Goal: Information Seeking & Learning: Understand process/instructions

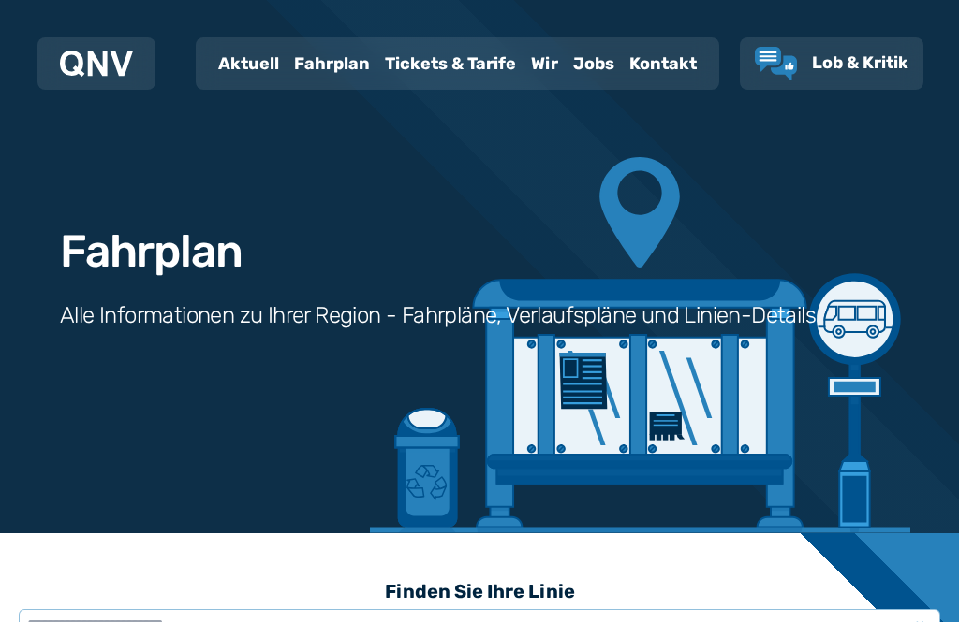
click at [332, 76] on div "Fahrplan" at bounding box center [331, 63] width 91 height 49
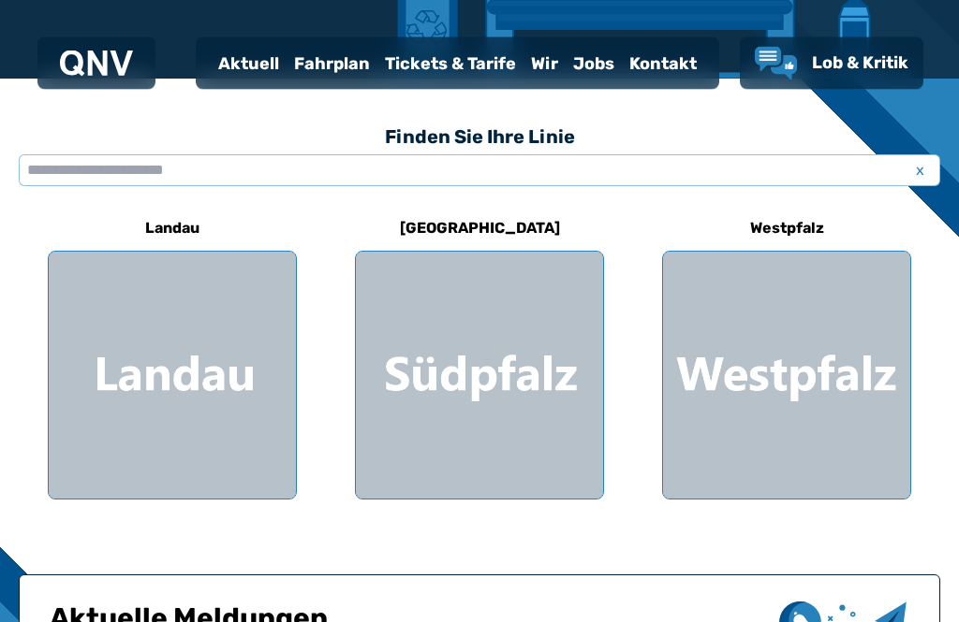
scroll to position [458, 0]
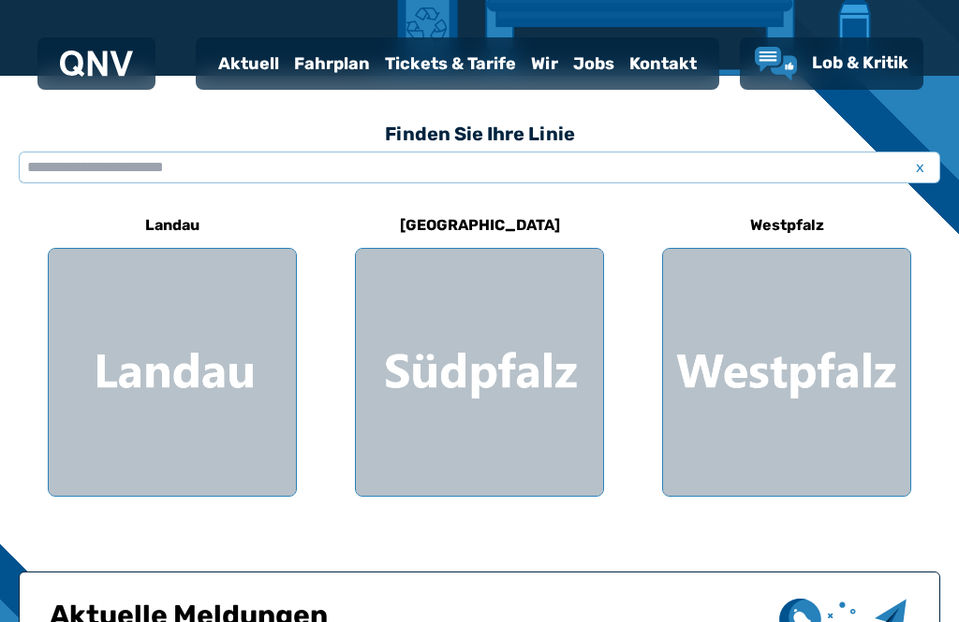
click at [727, 335] on div at bounding box center [786, 372] width 247 height 247
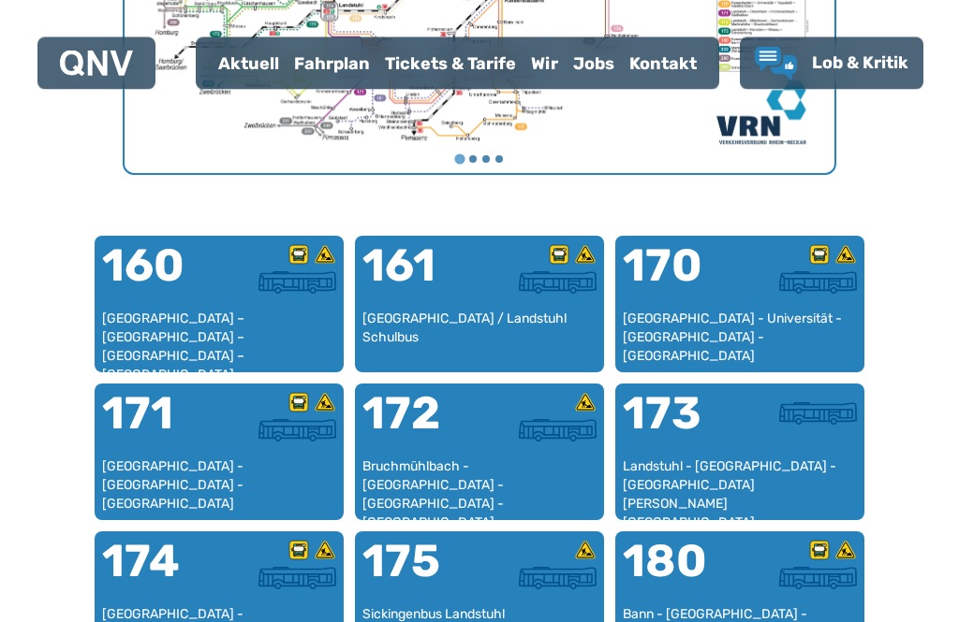
scroll to position [1052, 0]
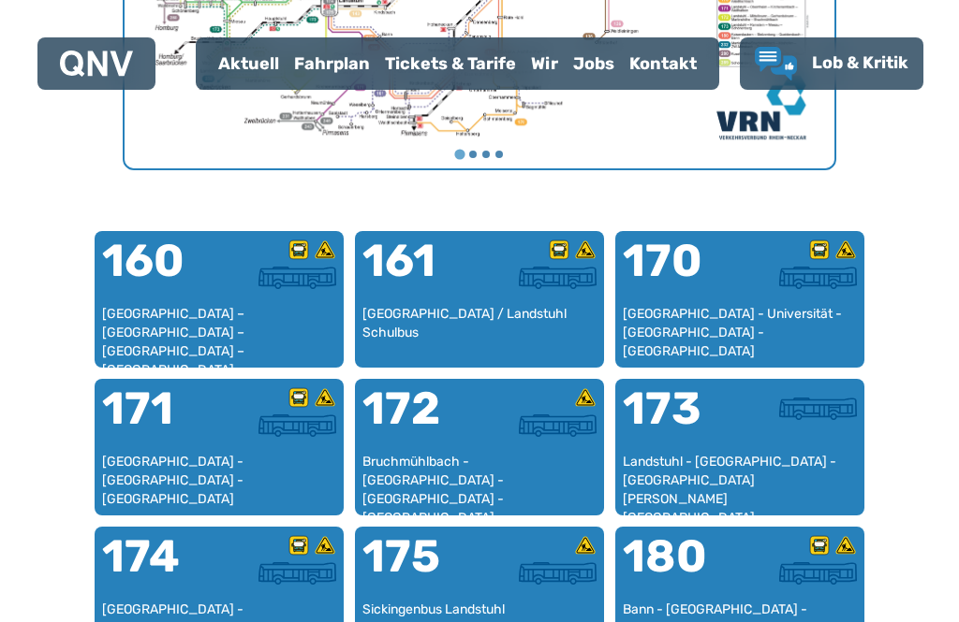
click at [740, 577] on div at bounding box center [797, 574] width 117 height 22
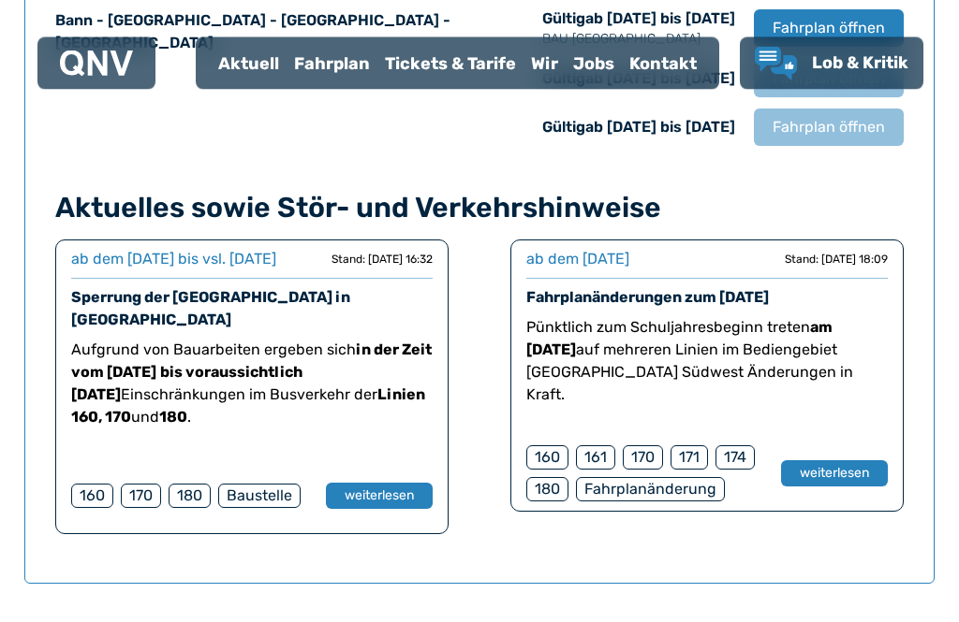
scroll to position [1416, 0]
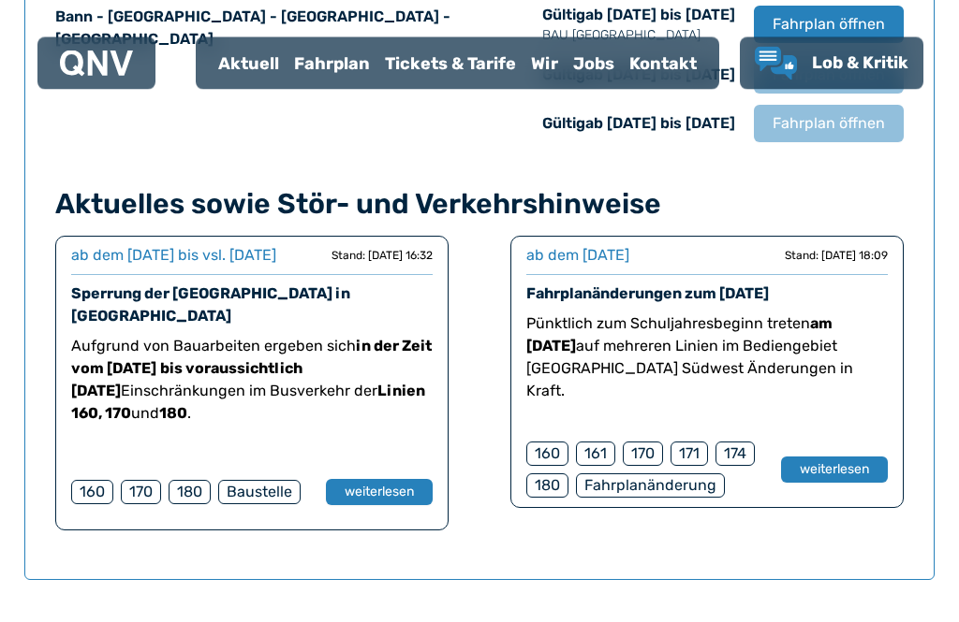
click at [379, 506] on button "weiterlesen" at bounding box center [379, 493] width 107 height 26
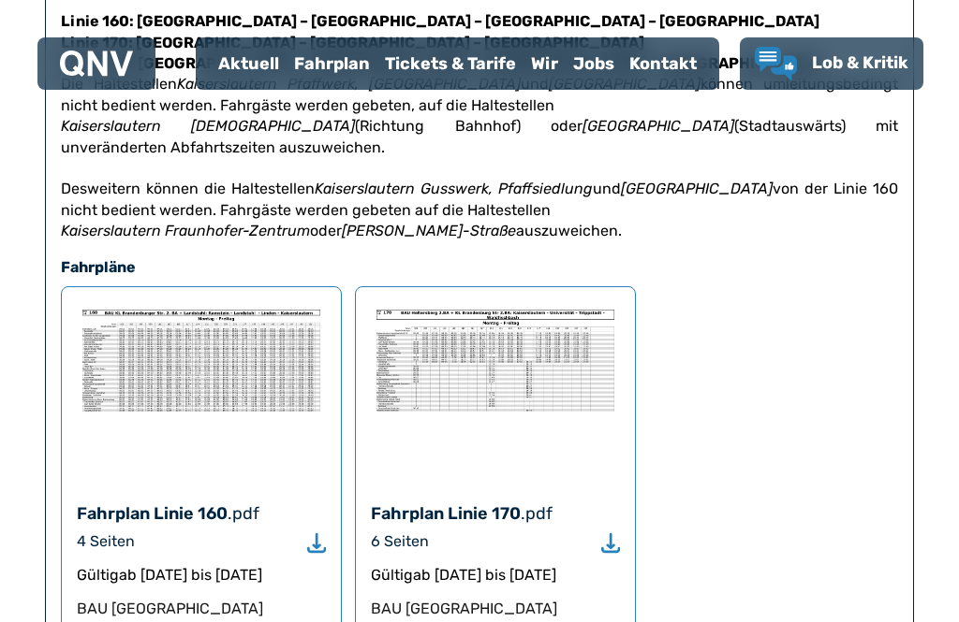
scroll to position [891, 0]
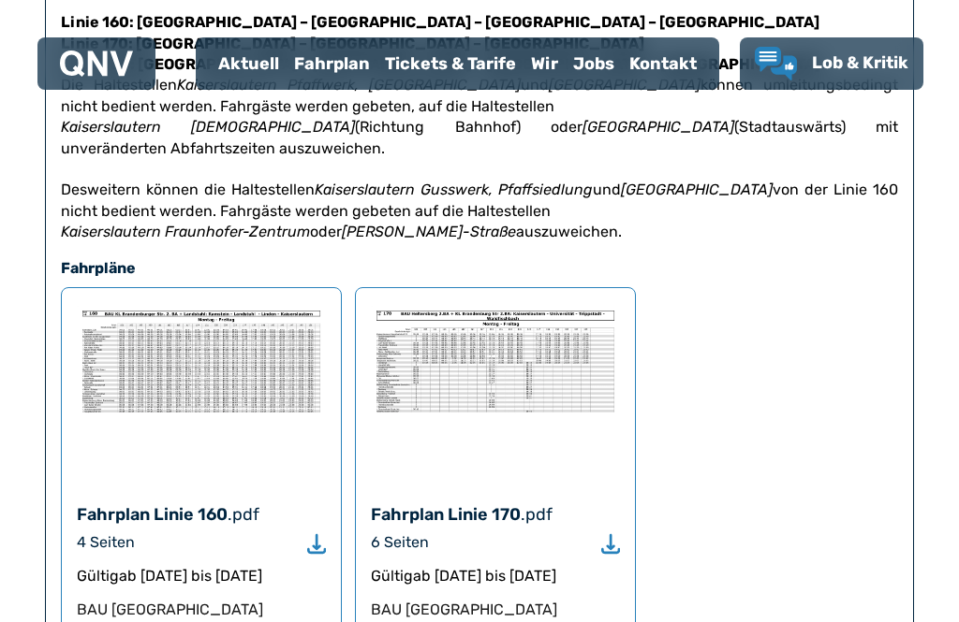
click at [224, 507] on div "Fahrplan Linie 160" at bounding box center [152, 515] width 151 height 26
click at [199, 514] on div "Fahrplan Linie 160" at bounding box center [152, 515] width 151 height 26
click at [324, 540] on icon "Download" at bounding box center [316, 545] width 19 height 22
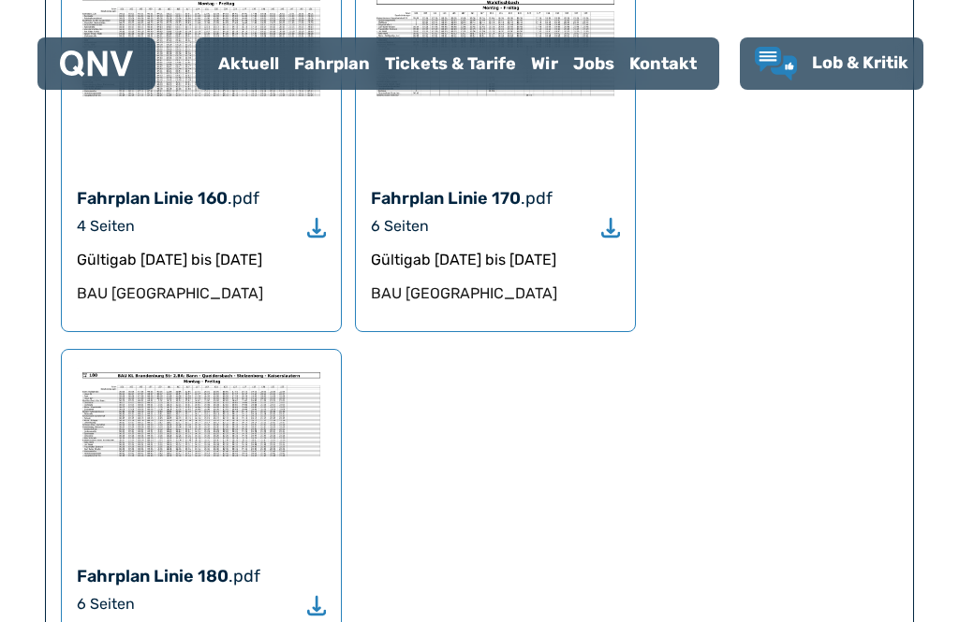
scroll to position [1236, 0]
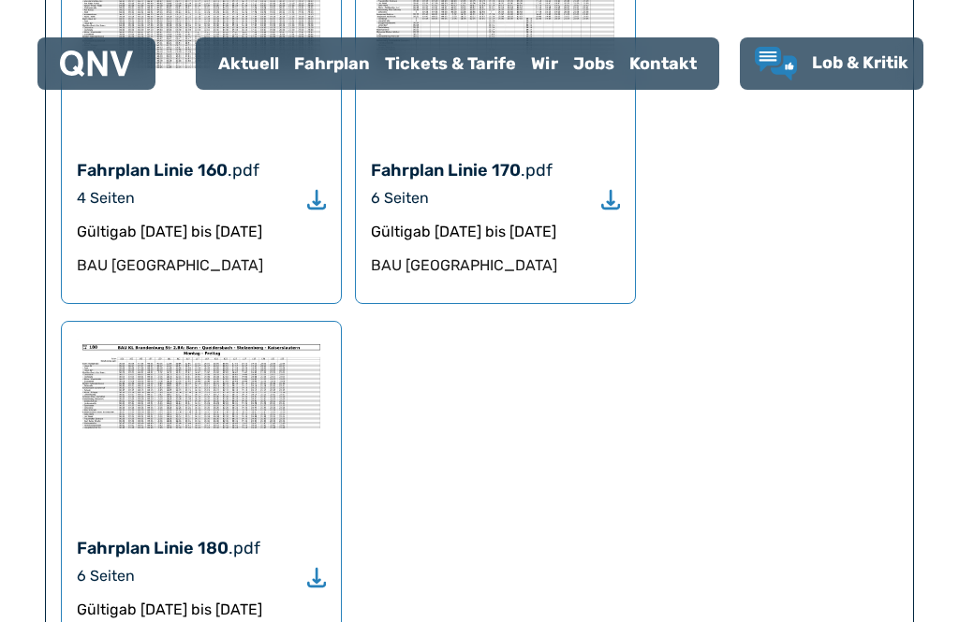
click at [320, 582] on use "Download" at bounding box center [316, 578] width 19 height 20
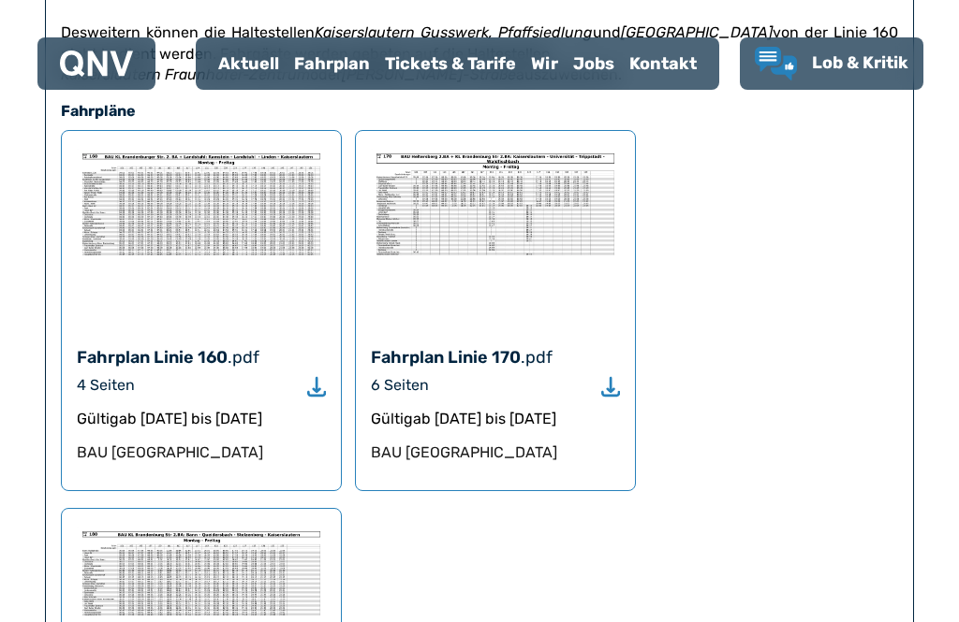
scroll to position [1050, 0]
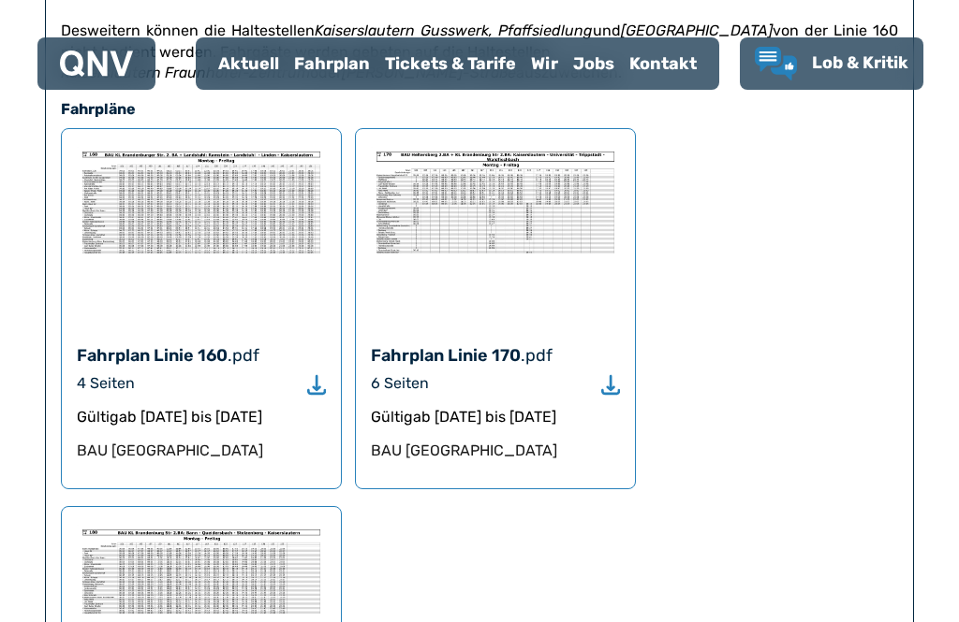
click at [447, 72] on div "Tickets & Tarife" at bounding box center [450, 63] width 146 height 49
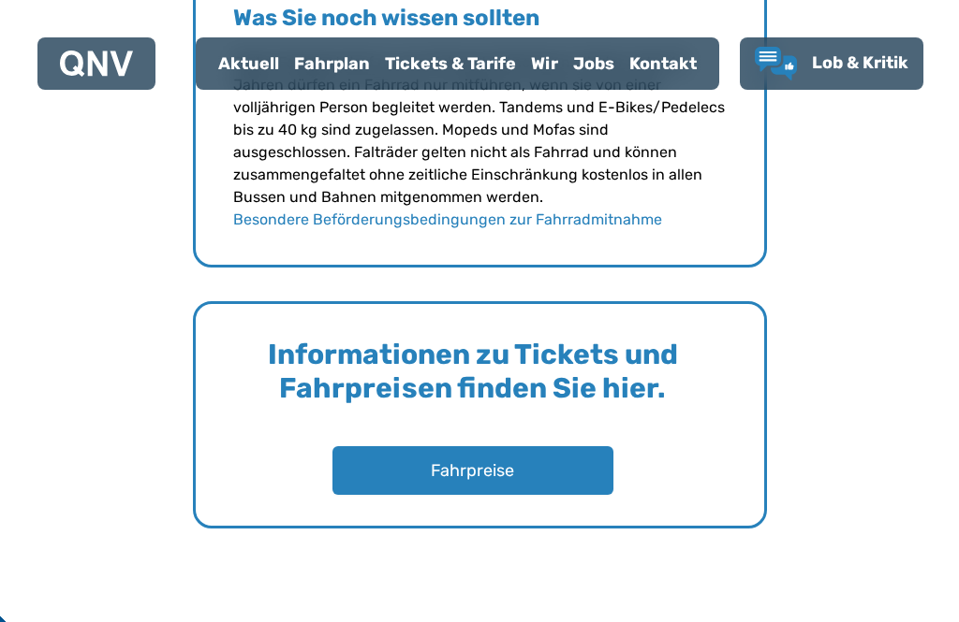
scroll to position [2734, 0]
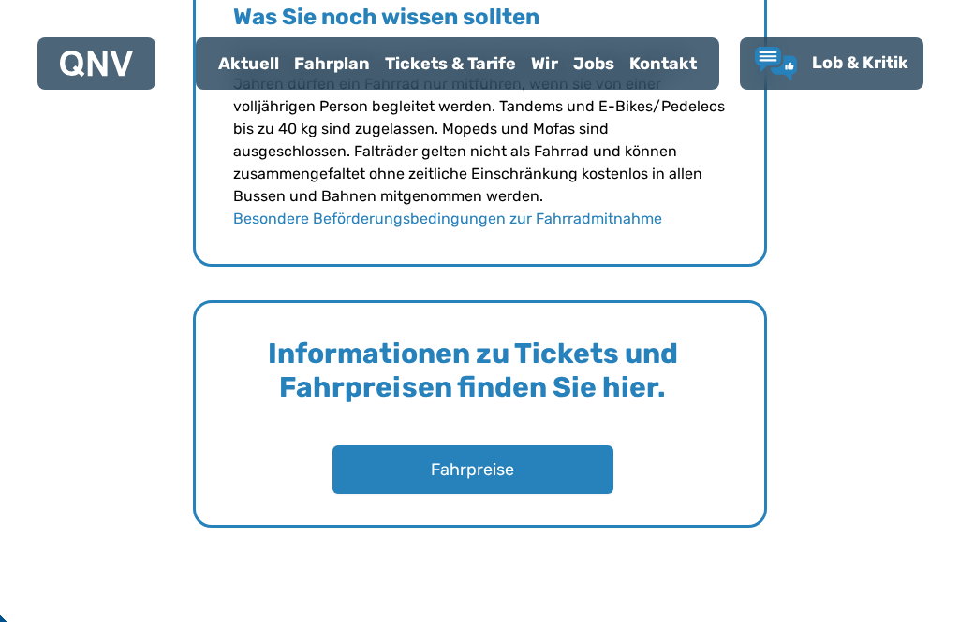
click at [557, 473] on button "Fahrpreise" at bounding box center [472, 470] width 281 height 49
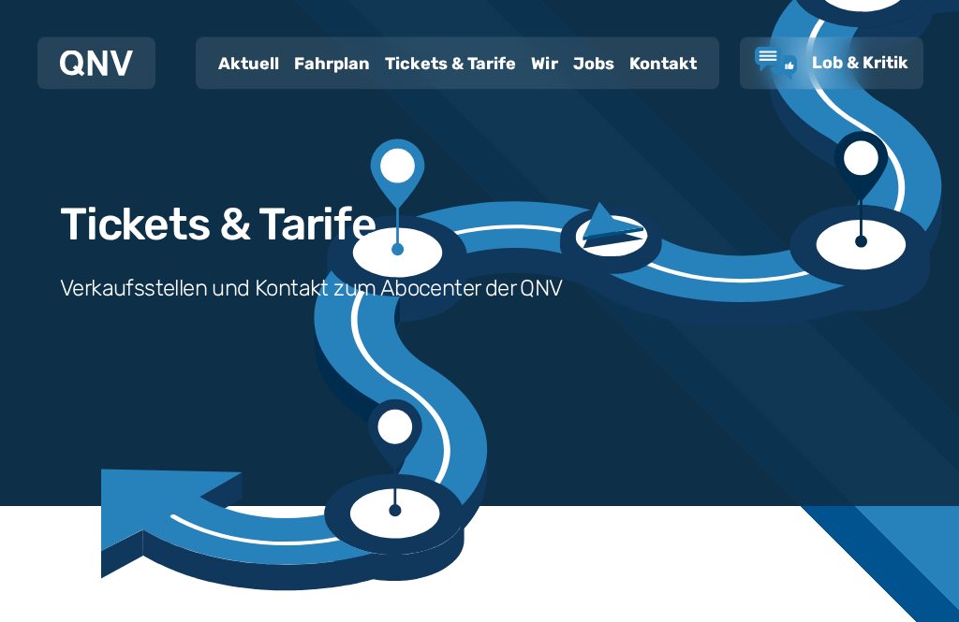
scroll to position [0, 0]
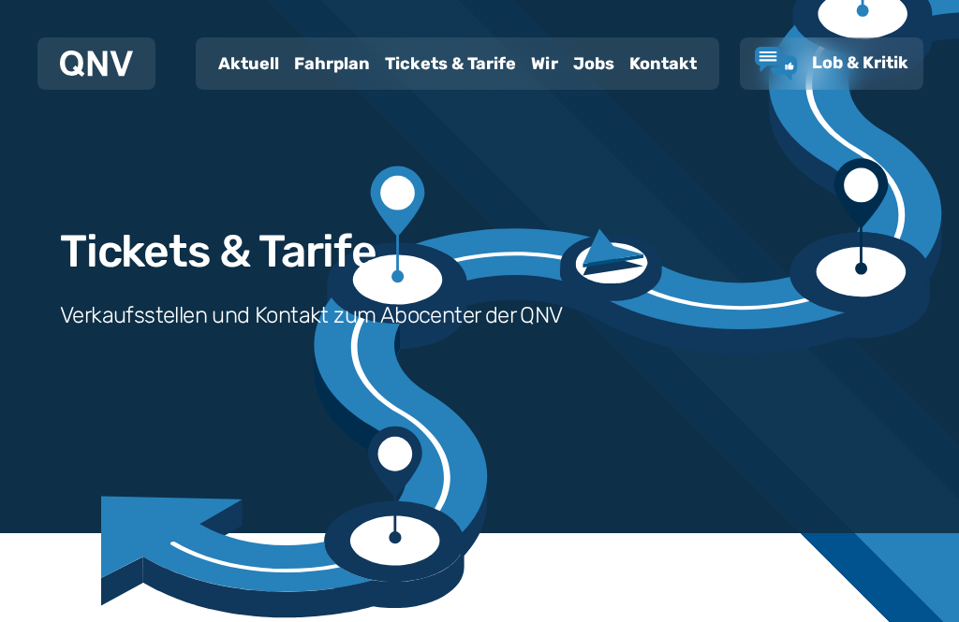
click at [98, 69] on img at bounding box center [96, 64] width 73 height 26
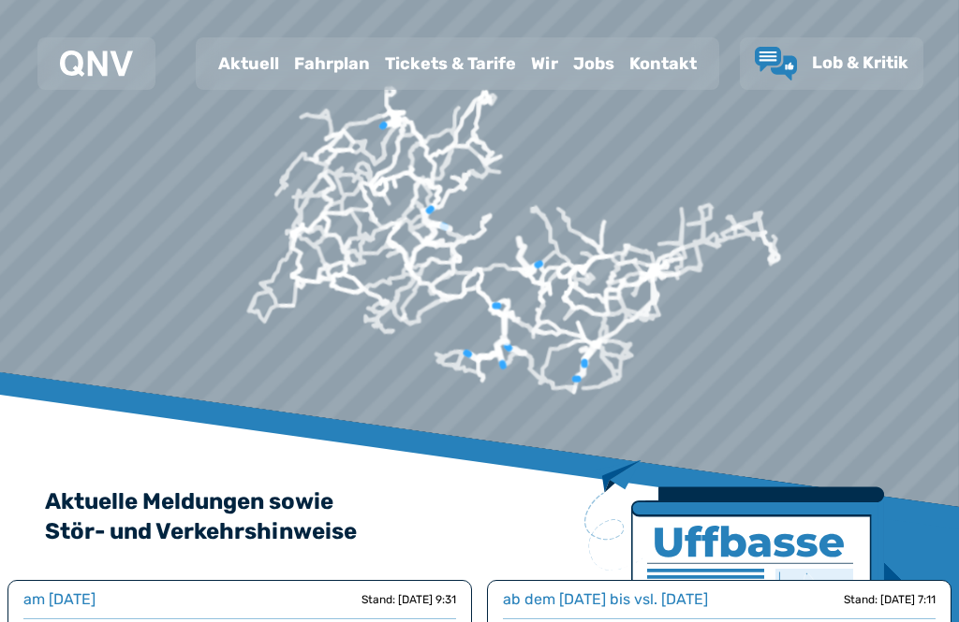
click at [340, 70] on div "Fahrplan" at bounding box center [331, 63] width 91 height 49
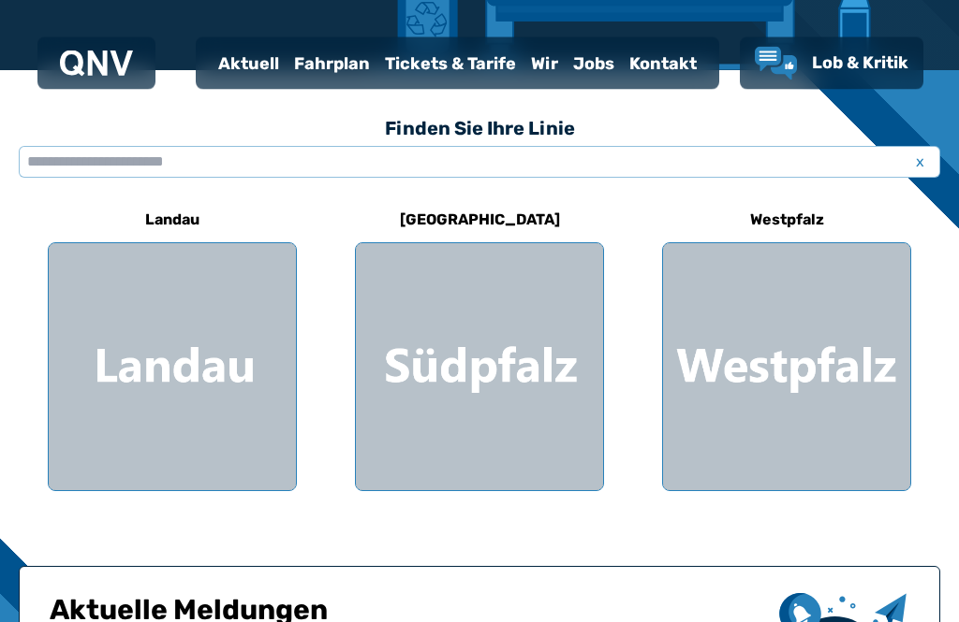
scroll to position [466, 0]
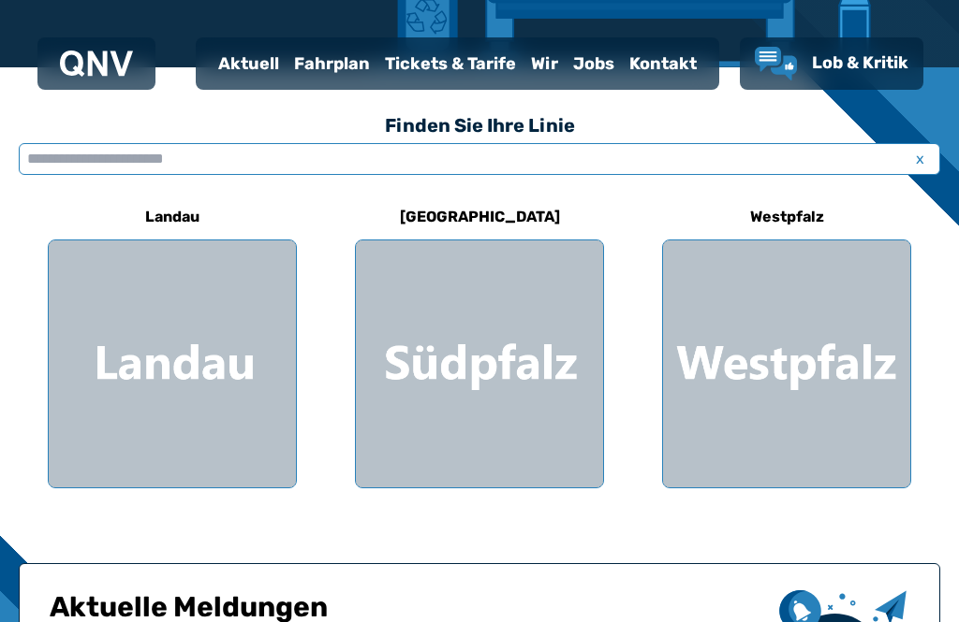
click at [709, 165] on input "text" at bounding box center [479, 159] width 921 height 32
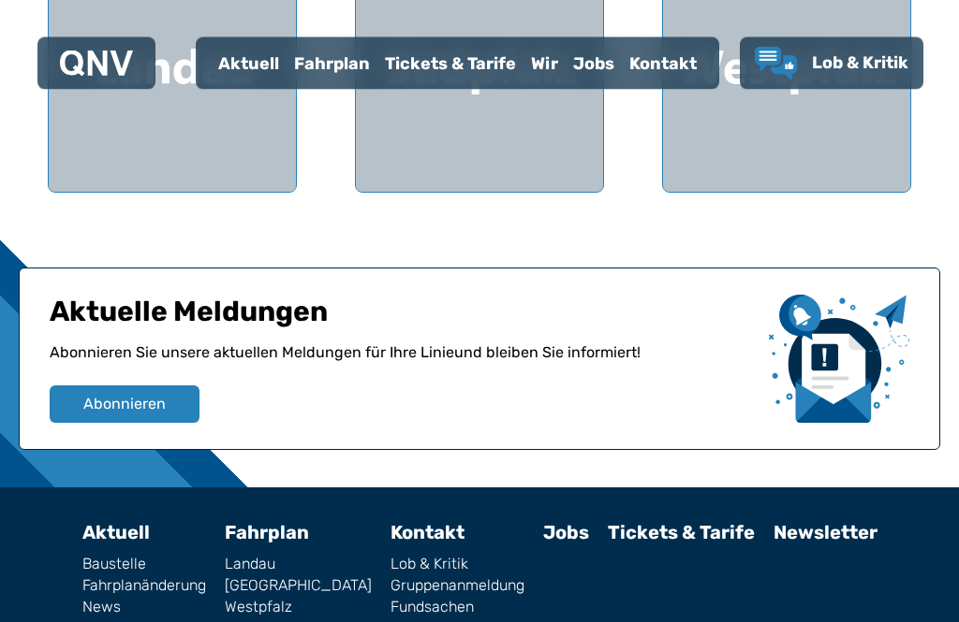
scroll to position [762, 0]
click at [672, 540] on link "Tickets & Tarife" at bounding box center [680, 532] width 147 height 22
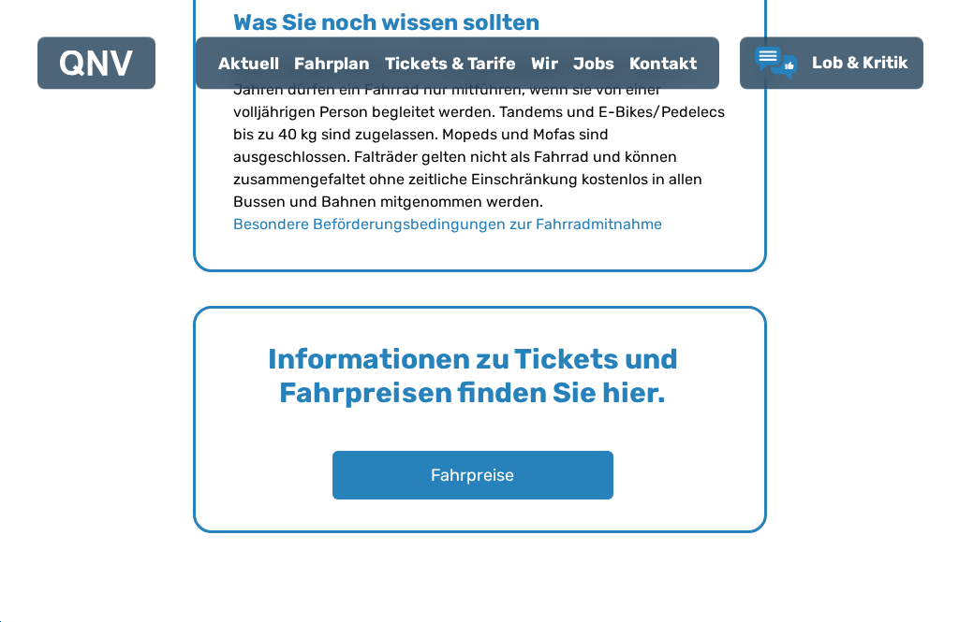
scroll to position [2807, 0]
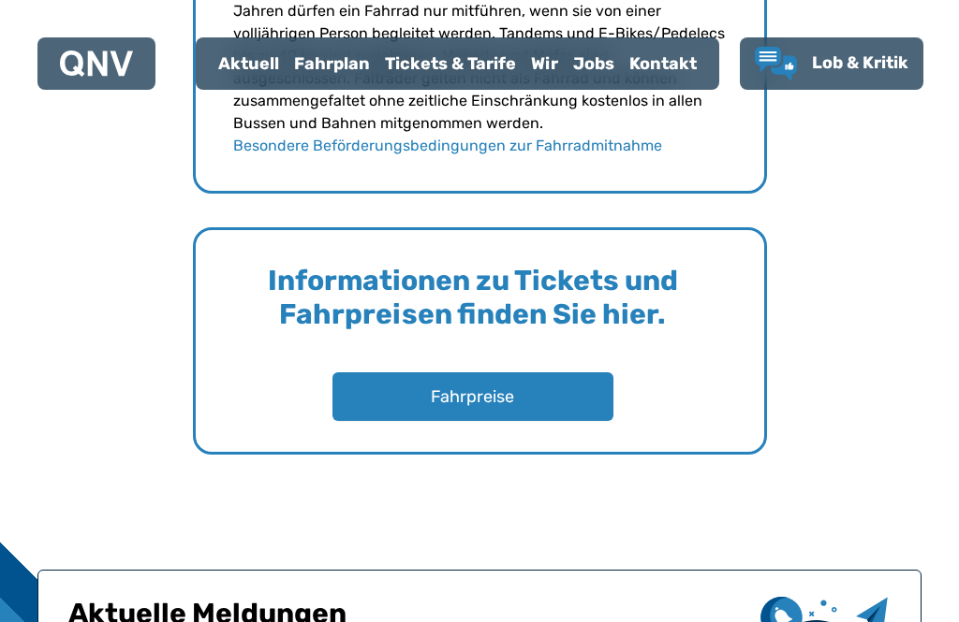
click at [571, 381] on button "Fahrpreise" at bounding box center [472, 397] width 281 height 49
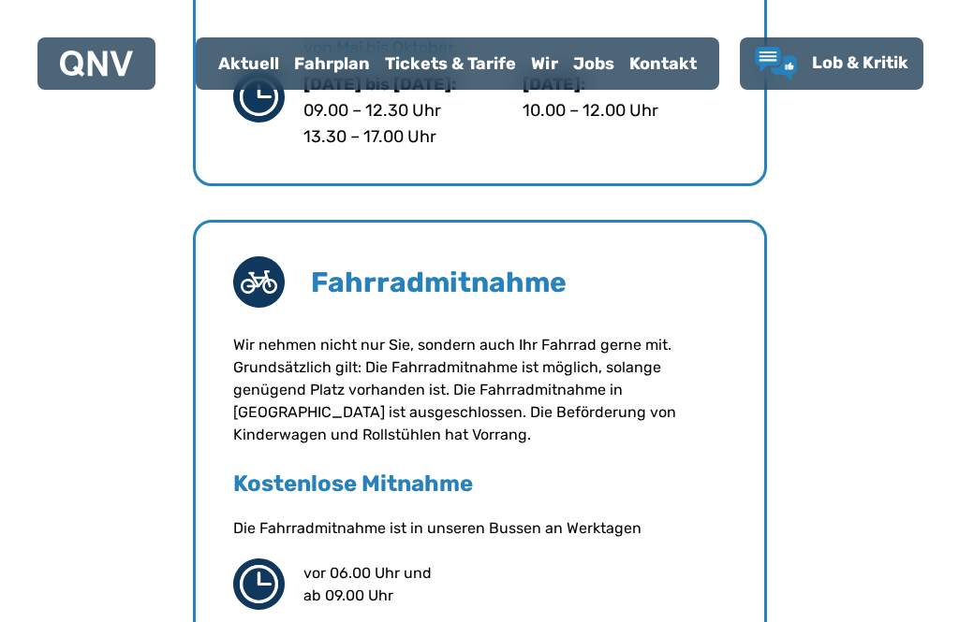
scroll to position [2036, 0]
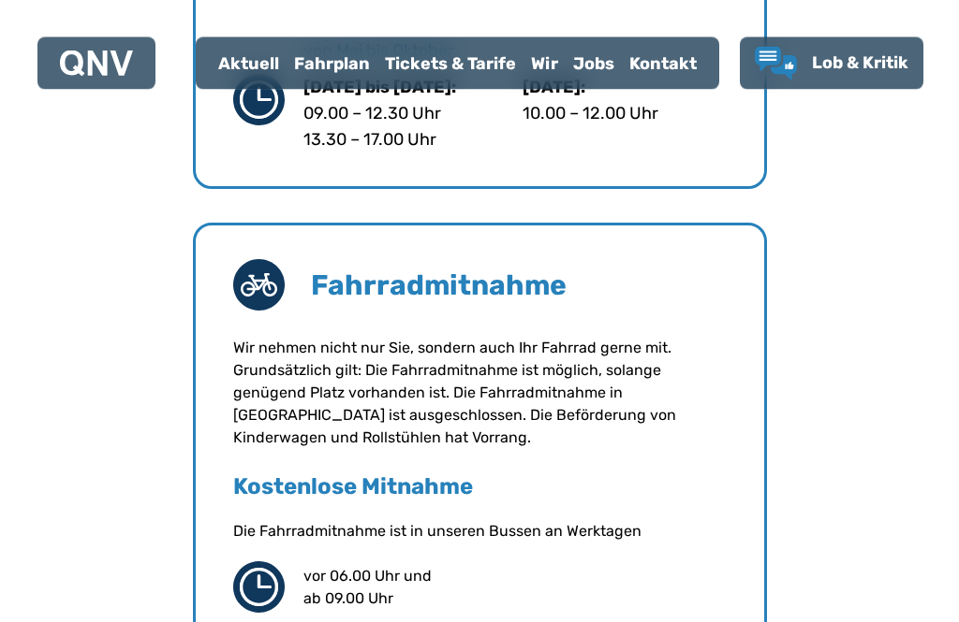
click at [351, 61] on div "Fahrplan" at bounding box center [331, 63] width 91 height 49
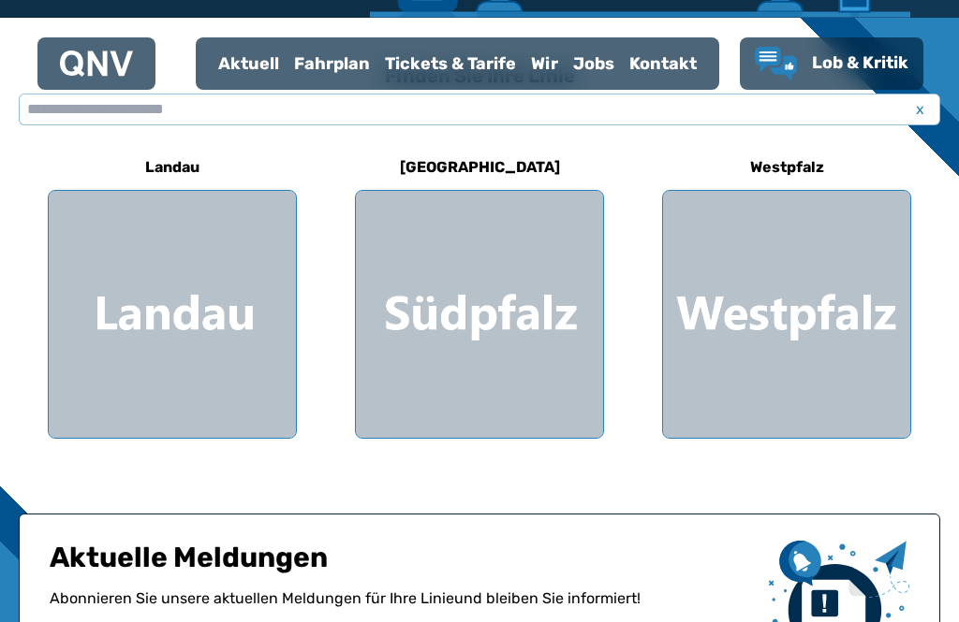
click at [786, 355] on div at bounding box center [786, 314] width 247 height 247
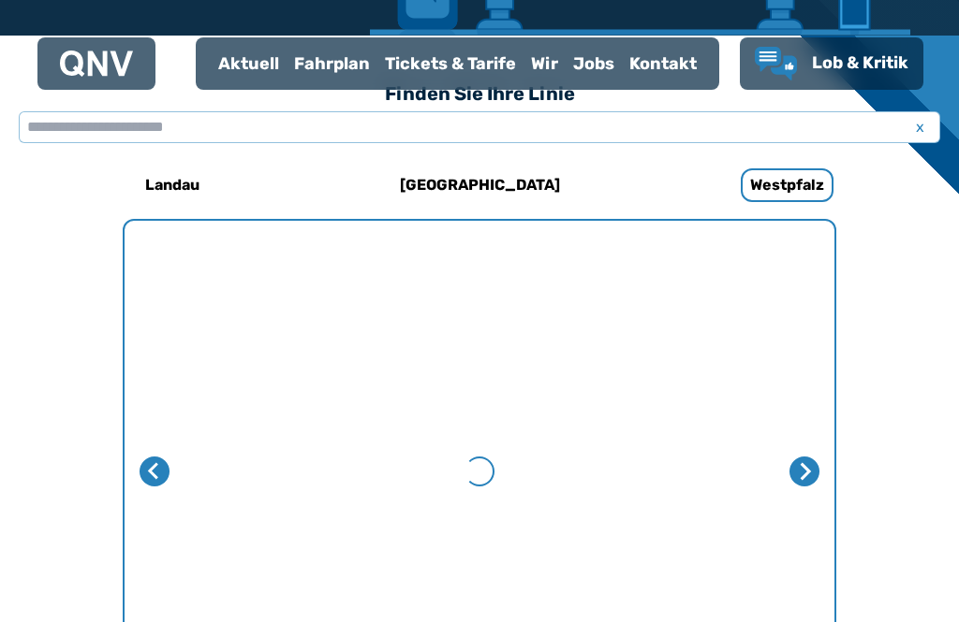
scroll to position [577, 0]
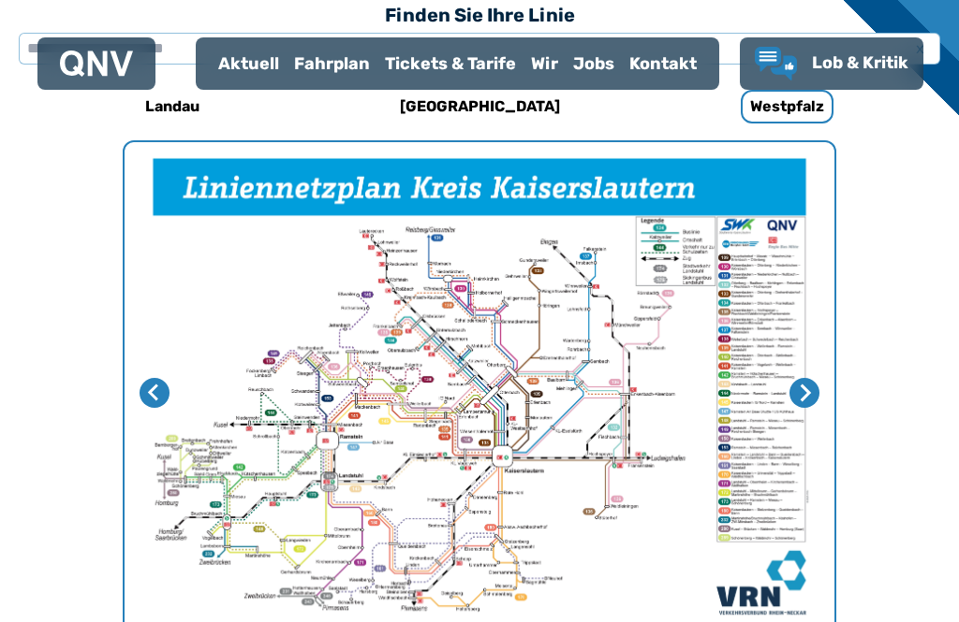
click at [802, 397] on icon "Nächste Seite" at bounding box center [804, 393] width 18 height 18
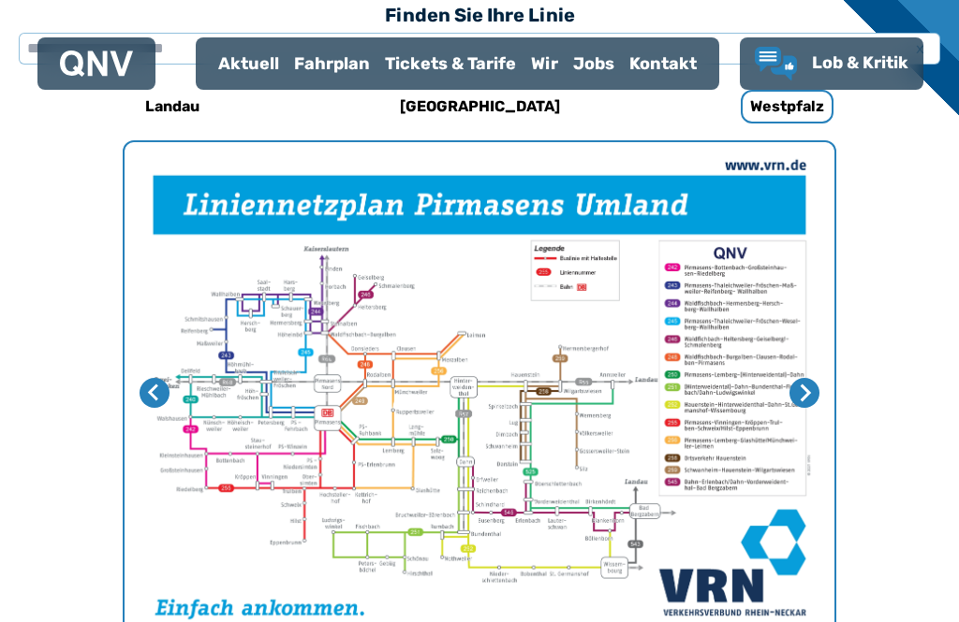
click at [807, 395] on icon "Nächste Seite" at bounding box center [805, 393] width 10 height 17
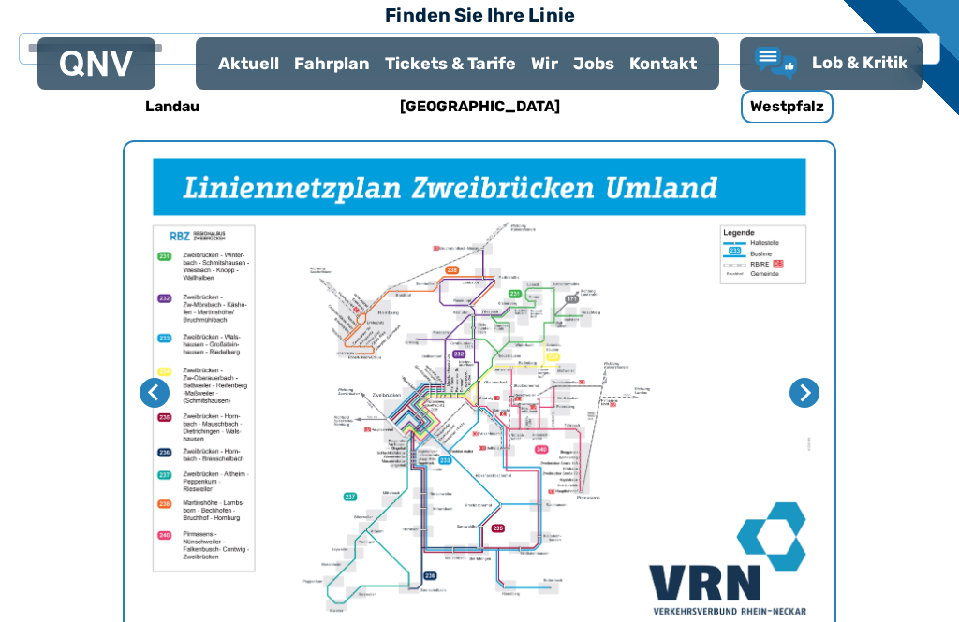
click at [809, 397] on icon "Nächste Seite" at bounding box center [804, 393] width 18 height 18
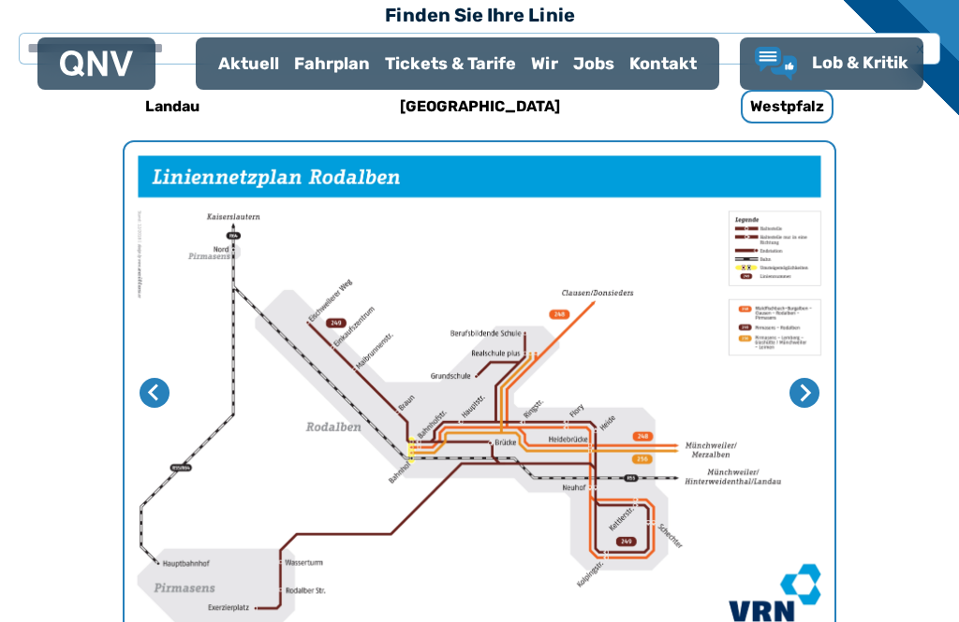
click at [812, 395] on icon "Erste Seite" at bounding box center [804, 393] width 18 height 18
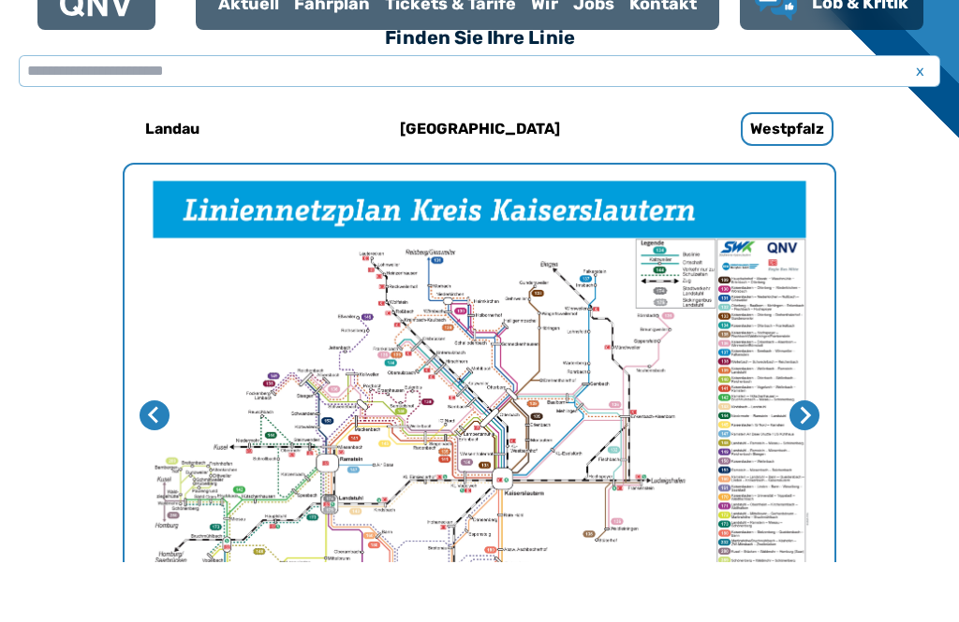
scroll to position [554, 0]
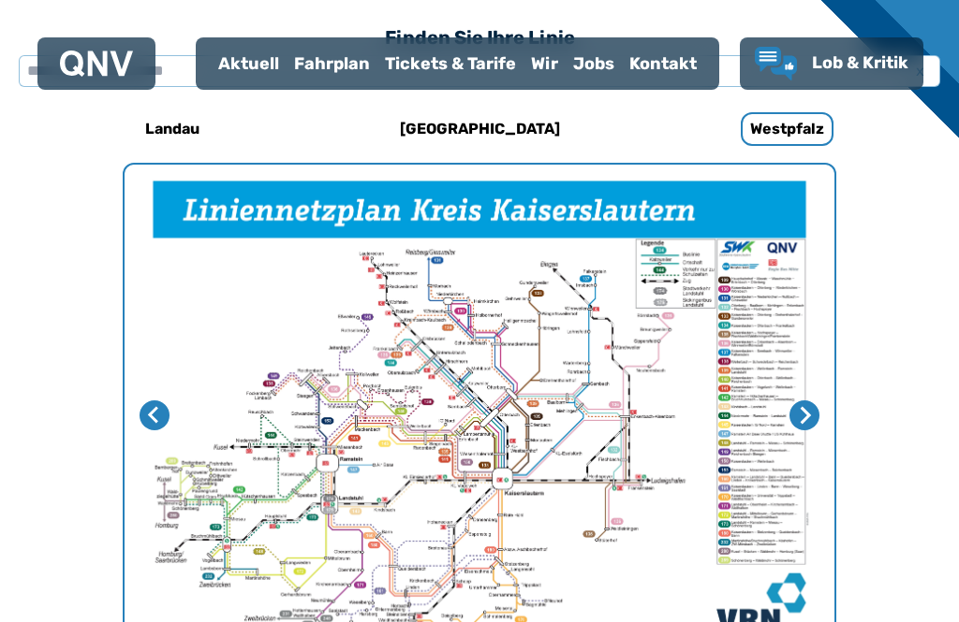
click at [329, 73] on div "Fahrplan" at bounding box center [331, 63] width 91 height 49
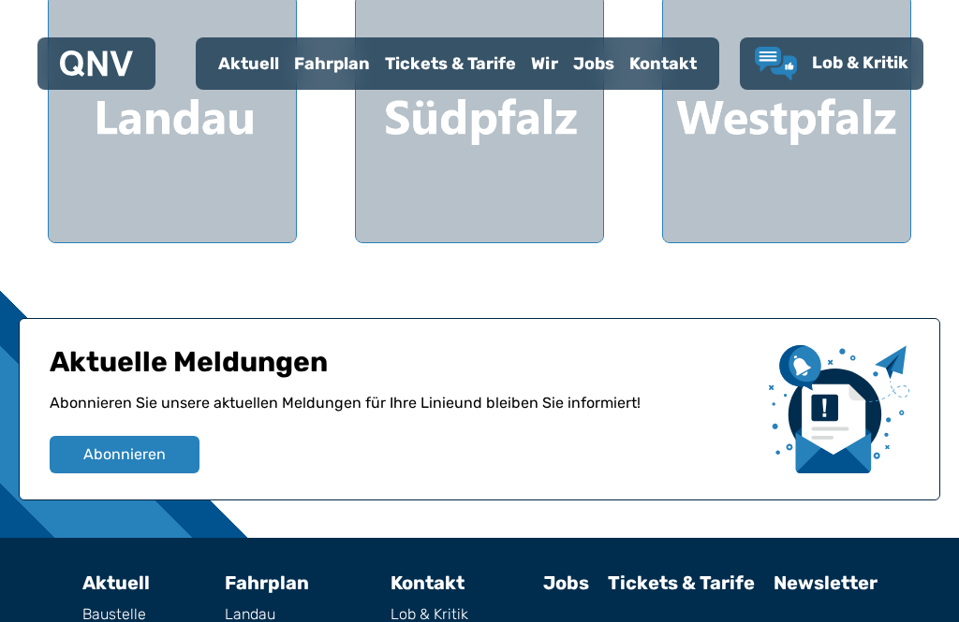
click at [769, 143] on div at bounding box center [786, 118] width 247 height 247
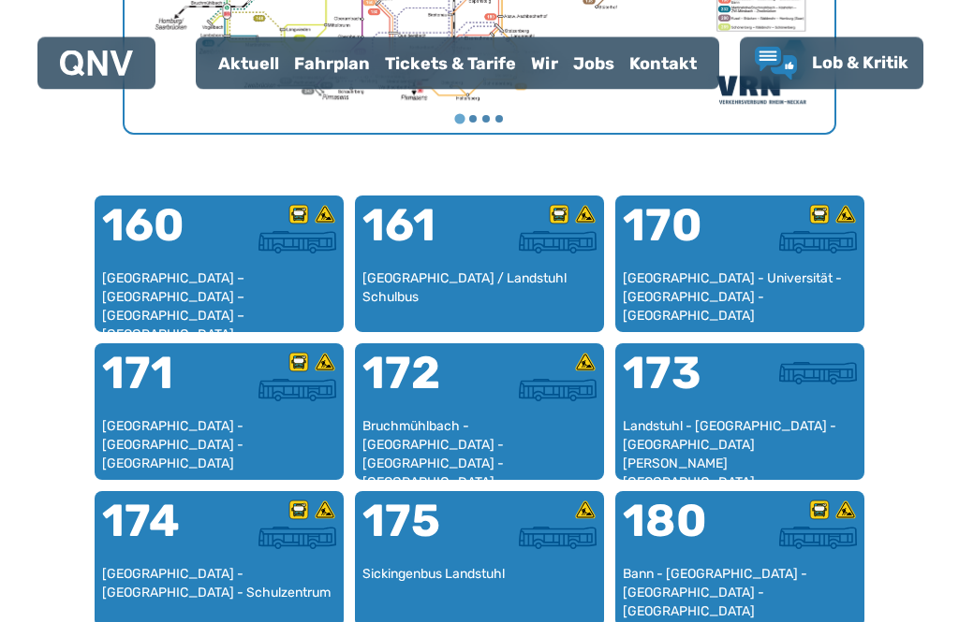
scroll to position [1088, 0]
click at [311, 295] on div "[GEOGRAPHIC_DATA] – [GEOGRAPHIC_DATA] – [GEOGRAPHIC_DATA] – [GEOGRAPHIC_DATA] –…" at bounding box center [219, 297] width 234 height 55
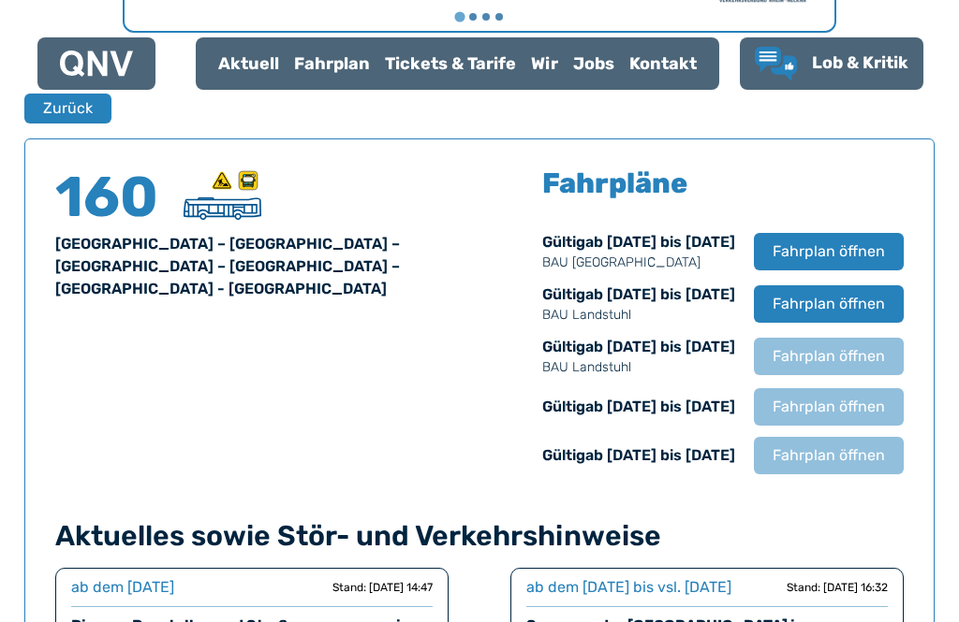
scroll to position [1234, 0]
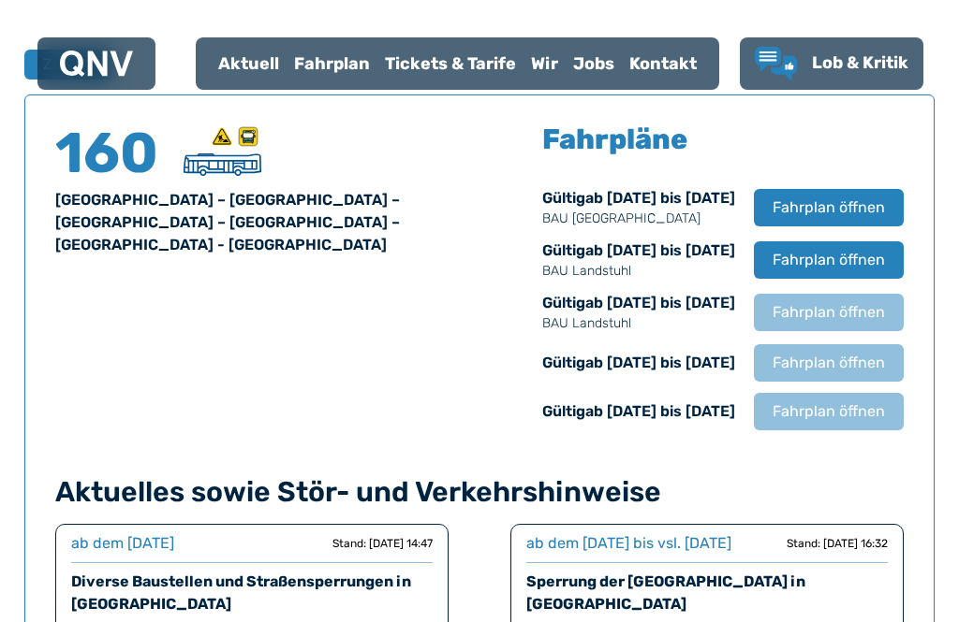
click at [841, 267] on span "Fahrplan öffnen" at bounding box center [828, 260] width 112 height 22
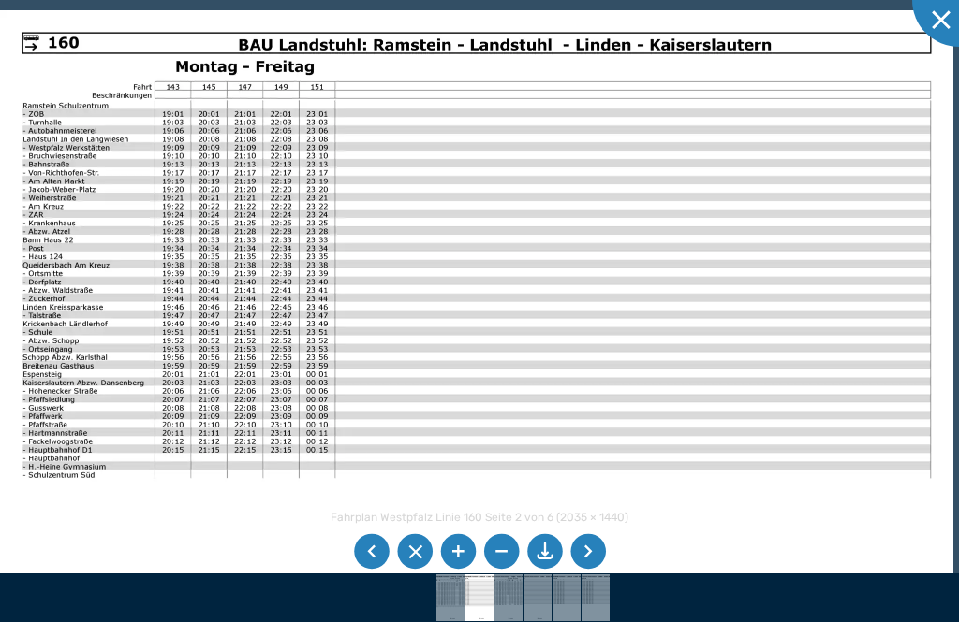
click at [358, 570] on li at bounding box center [372, 552] width 36 height 36
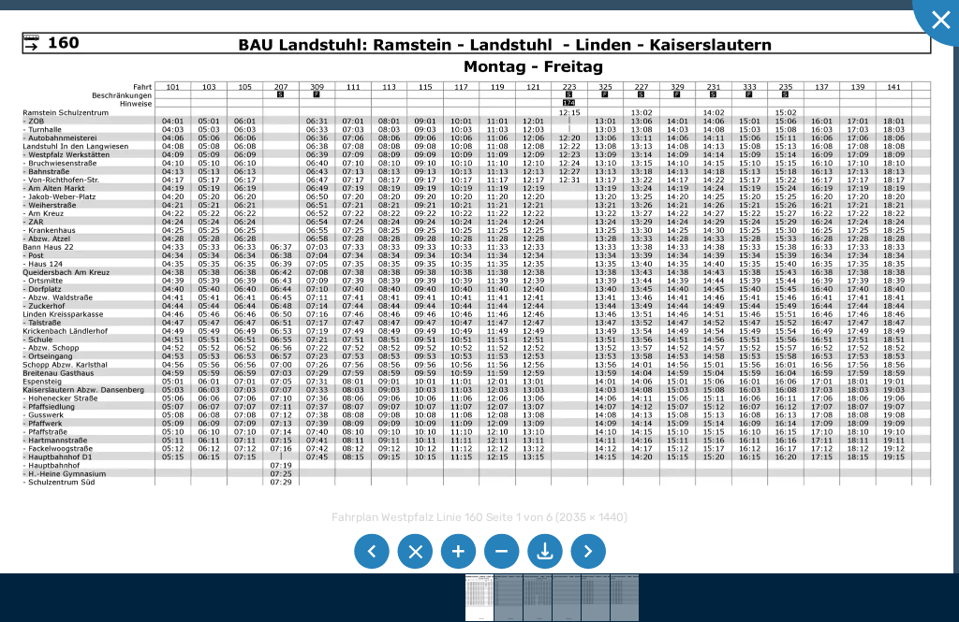
click at [593, 570] on li at bounding box center [588, 552] width 36 height 36
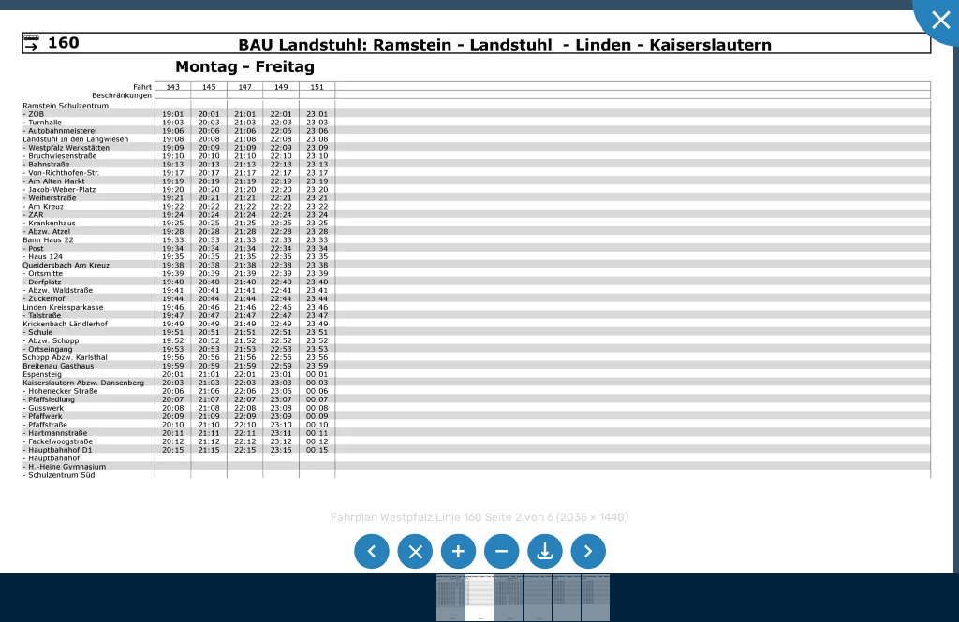
click at [593, 570] on li at bounding box center [588, 552] width 36 height 36
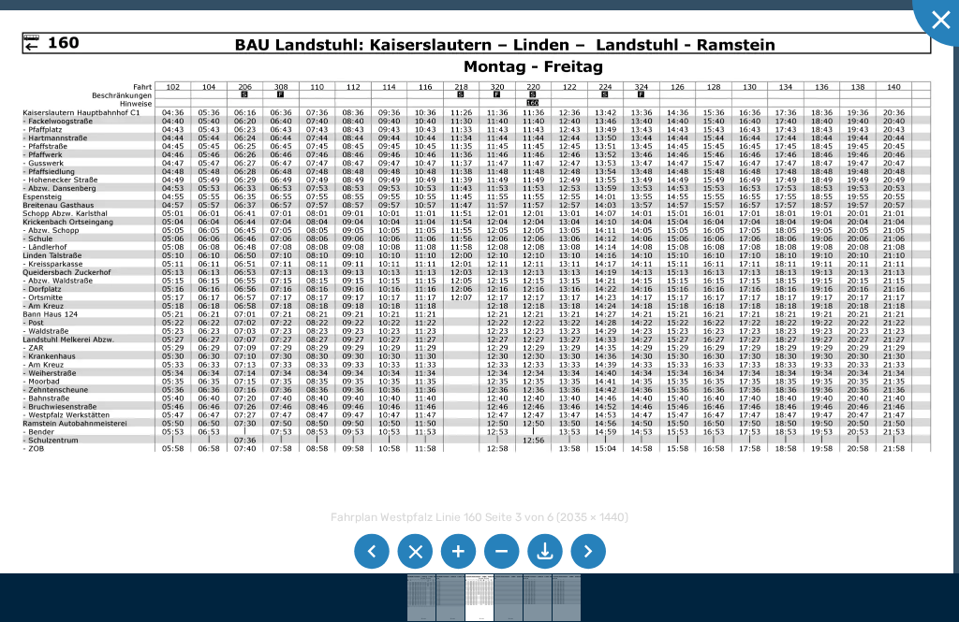
click at [595, 570] on li at bounding box center [588, 552] width 36 height 36
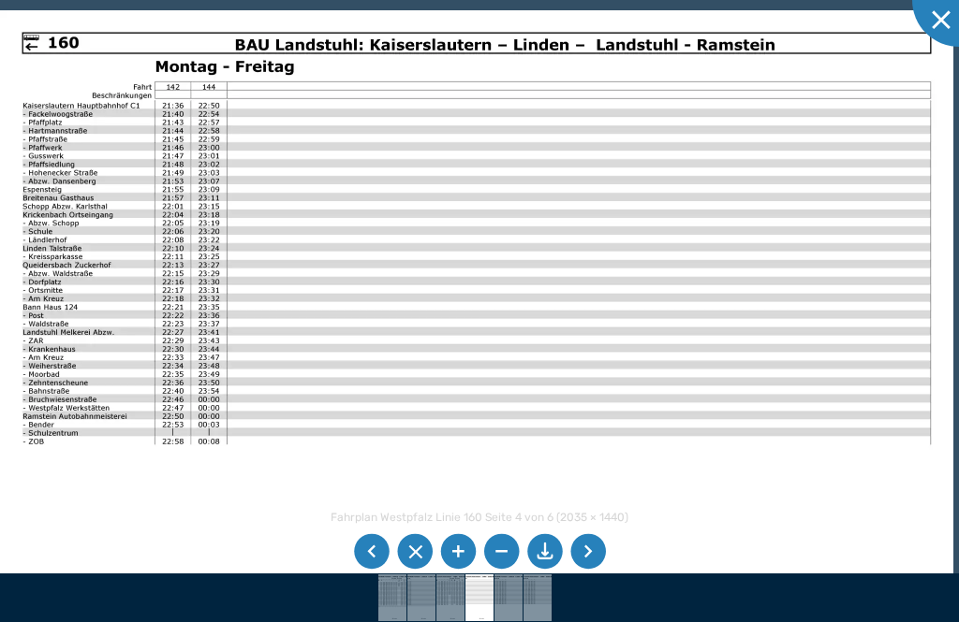
click at [594, 570] on li at bounding box center [588, 552] width 36 height 36
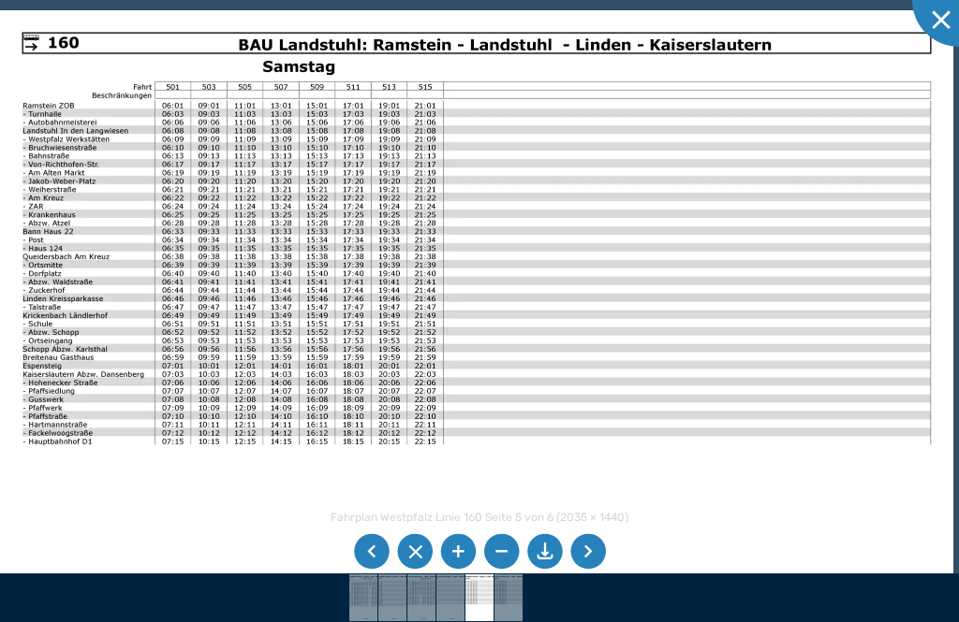
click at [593, 570] on li at bounding box center [588, 552] width 36 height 36
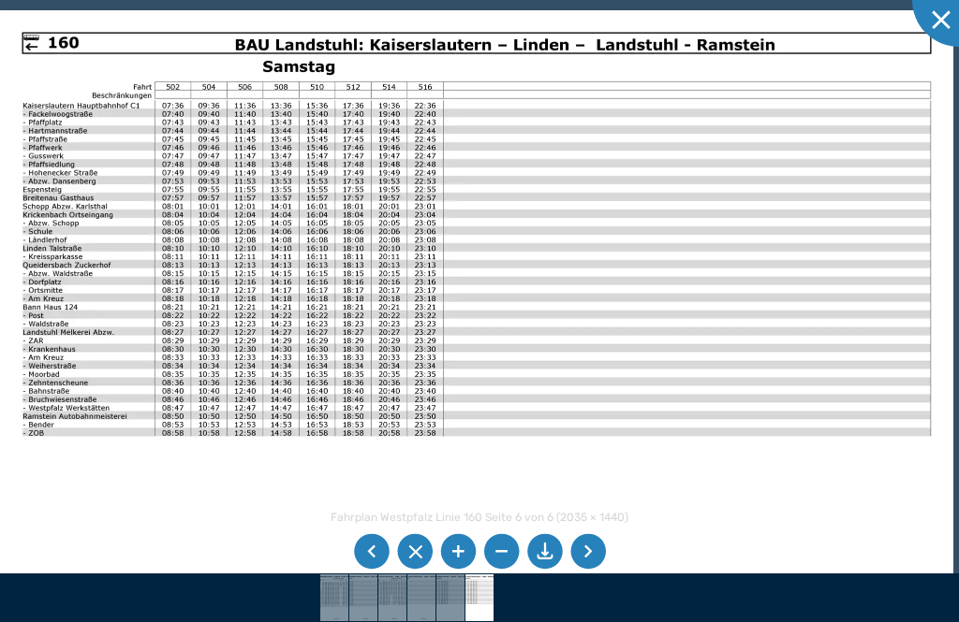
click at [599, 570] on li at bounding box center [588, 552] width 36 height 36
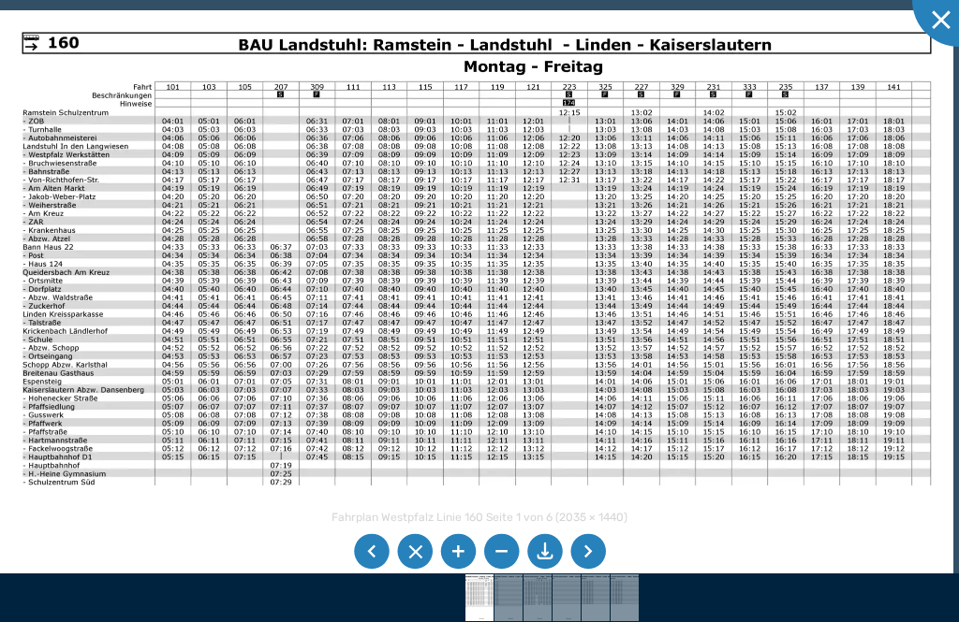
click at [600, 570] on li at bounding box center [588, 552] width 36 height 36
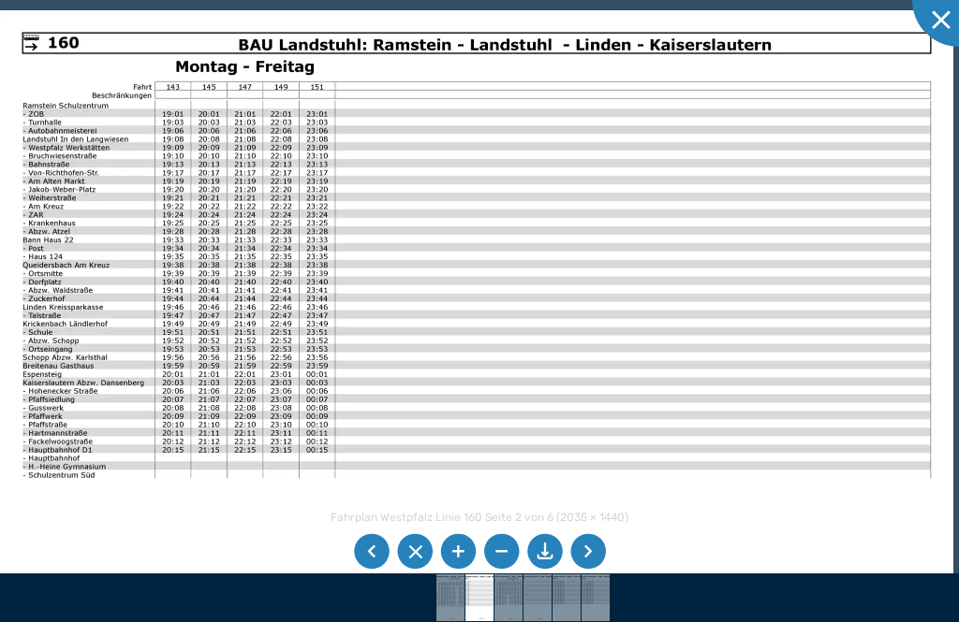
click at [373, 570] on li at bounding box center [372, 552] width 36 height 36
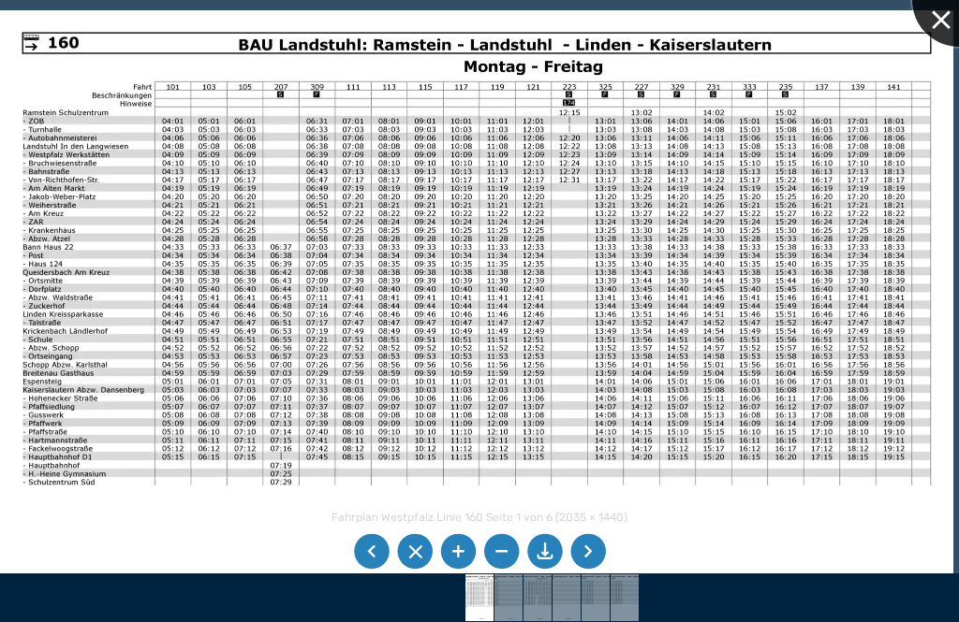
click at [953, 15] on div at bounding box center [959, 0] width 94 height 94
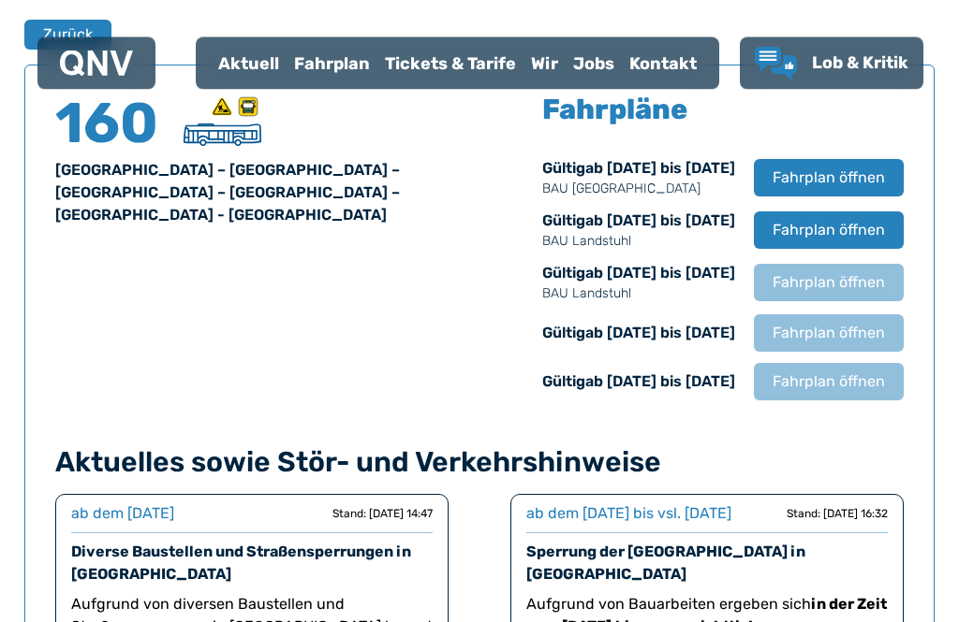
scroll to position [1265, 0]
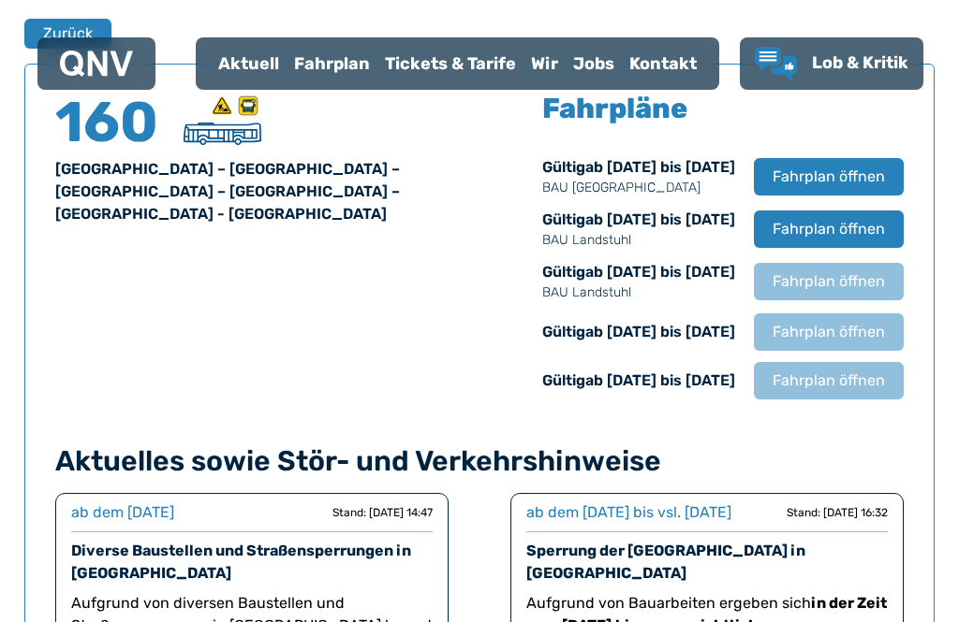
click at [253, 65] on div "Aktuell" at bounding box center [249, 63] width 76 height 49
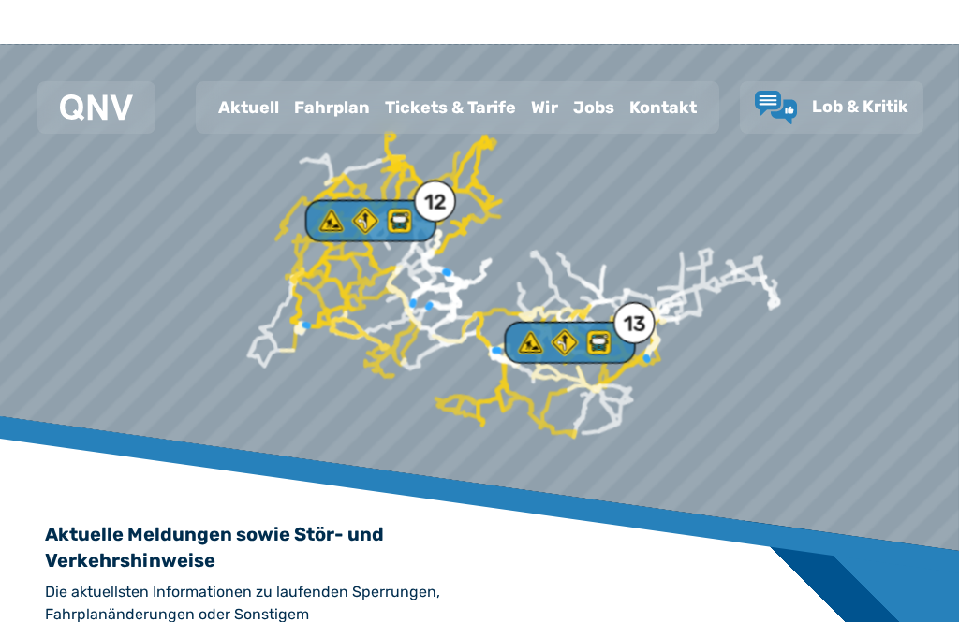
click at [340, 68] on div "Fahrplan" at bounding box center [331, 63] width 91 height 49
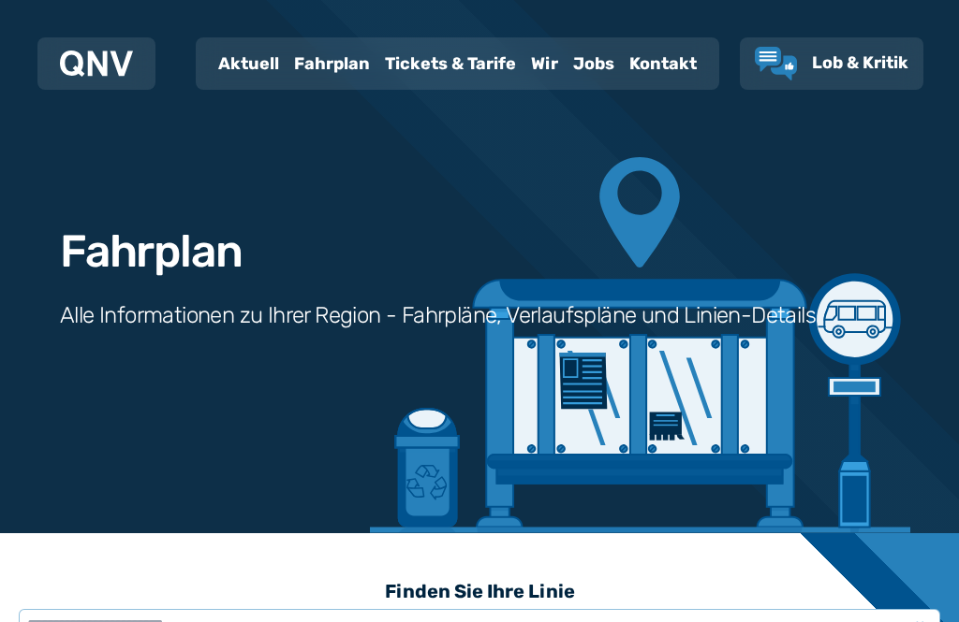
click at [346, 61] on div "Fahrplan" at bounding box center [331, 63] width 91 height 49
click at [340, 62] on div "Fahrplan" at bounding box center [331, 63] width 91 height 49
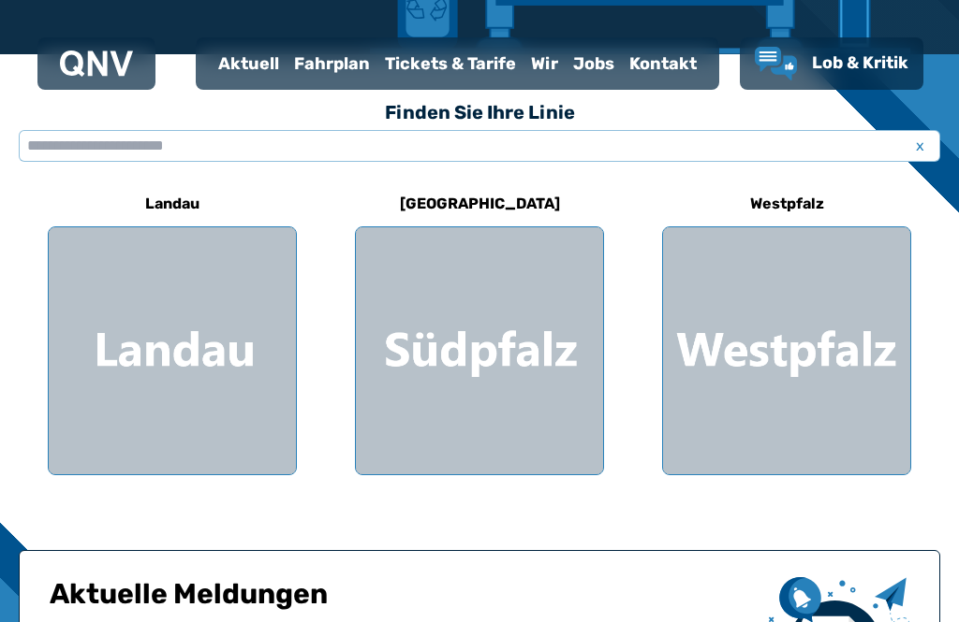
scroll to position [465, 0]
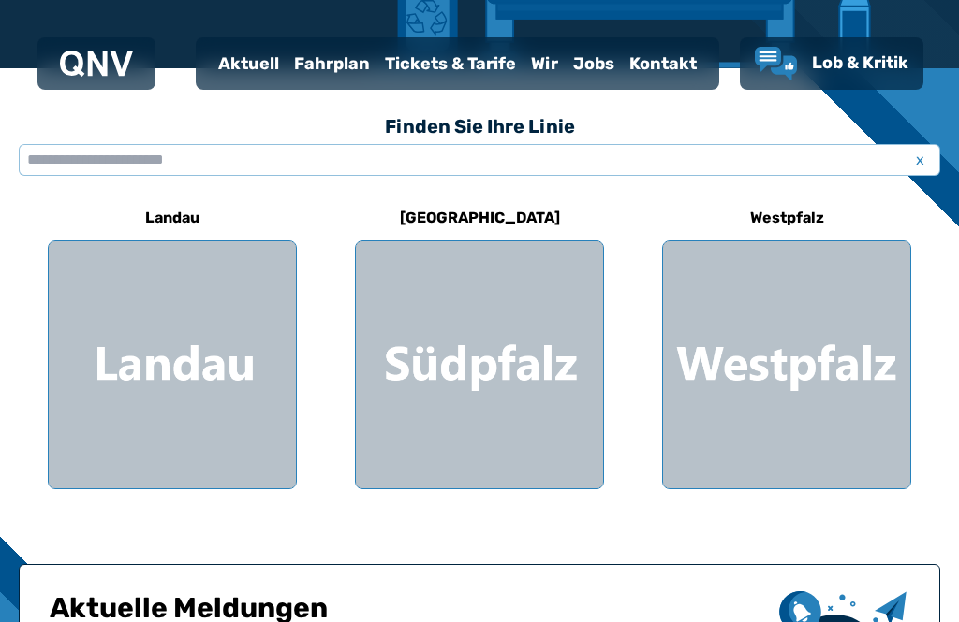
click at [750, 348] on div at bounding box center [786, 364] width 247 height 247
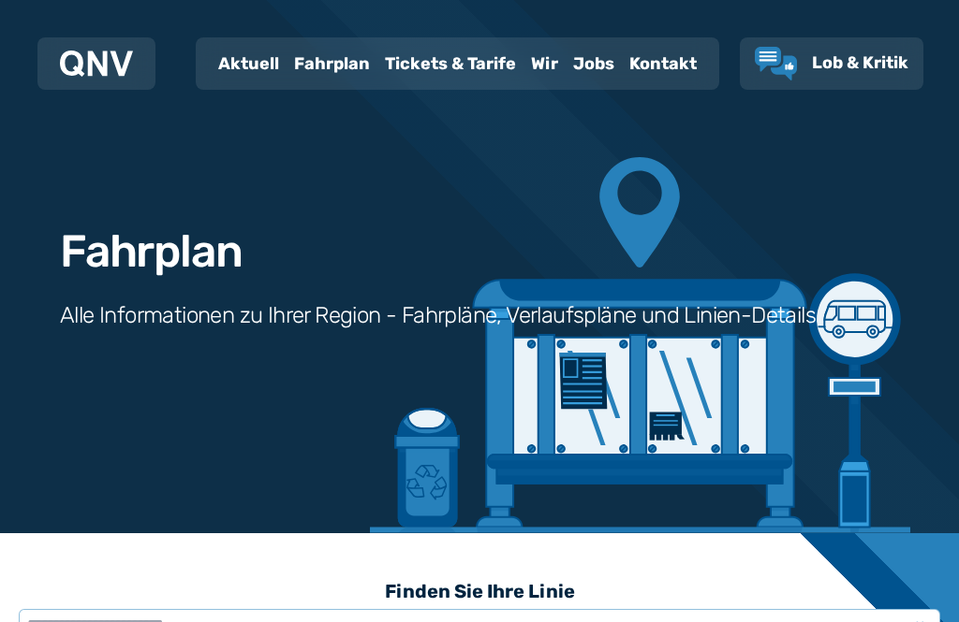
scroll to position [577, 0]
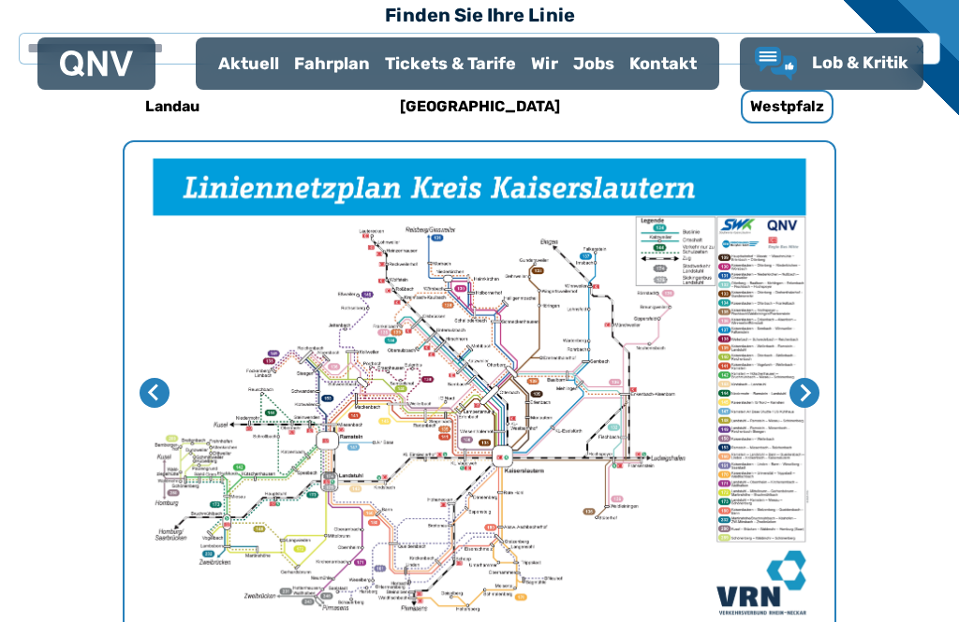
click at [812, 399] on icon "Nächste Seite" at bounding box center [804, 393] width 18 height 18
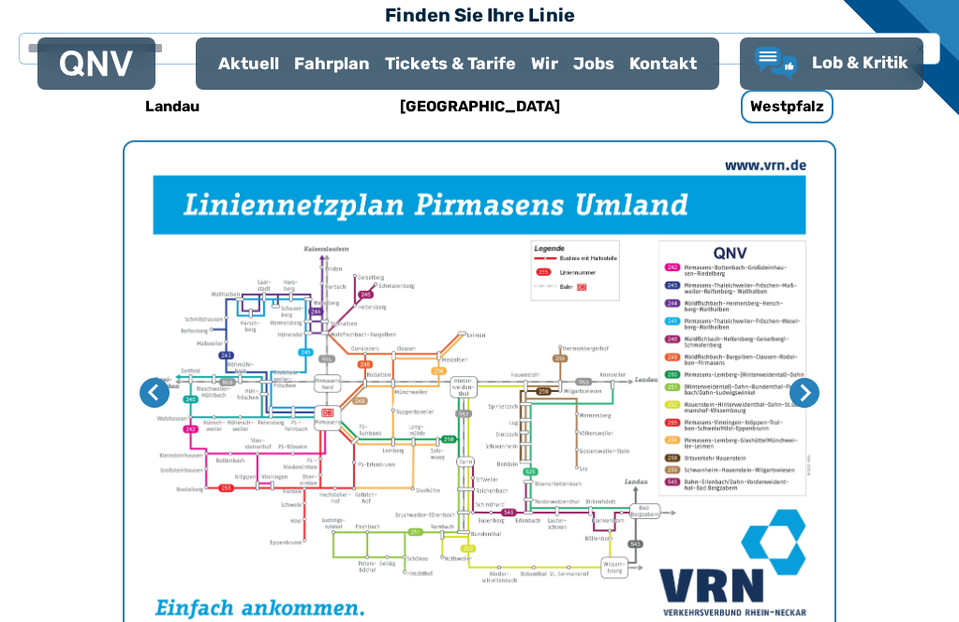
click at [805, 396] on icon "Nächste Seite" at bounding box center [805, 393] width 10 height 17
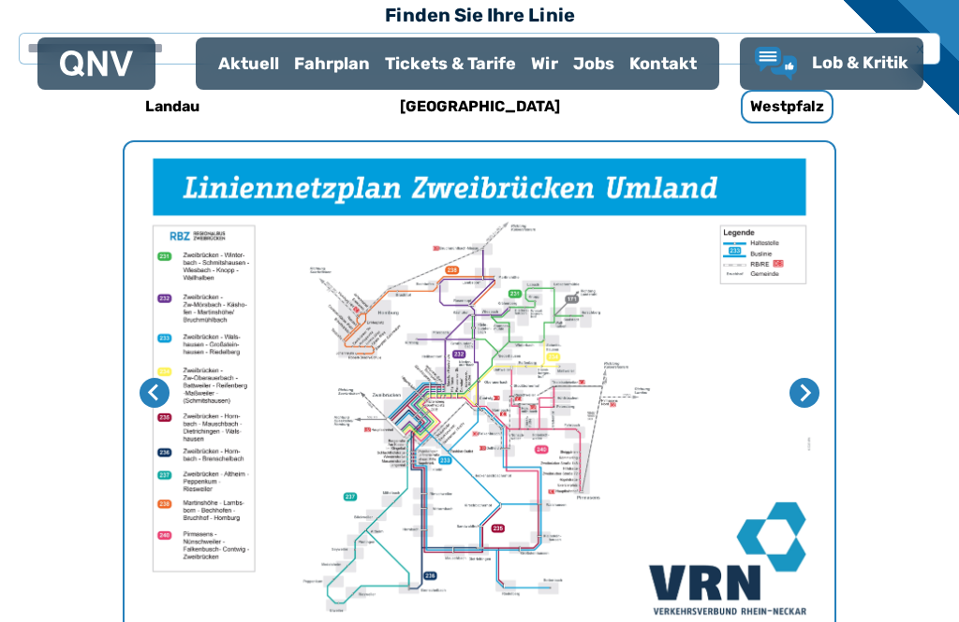
click at [812, 400] on icon "Nächste Seite" at bounding box center [804, 393] width 18 height 18
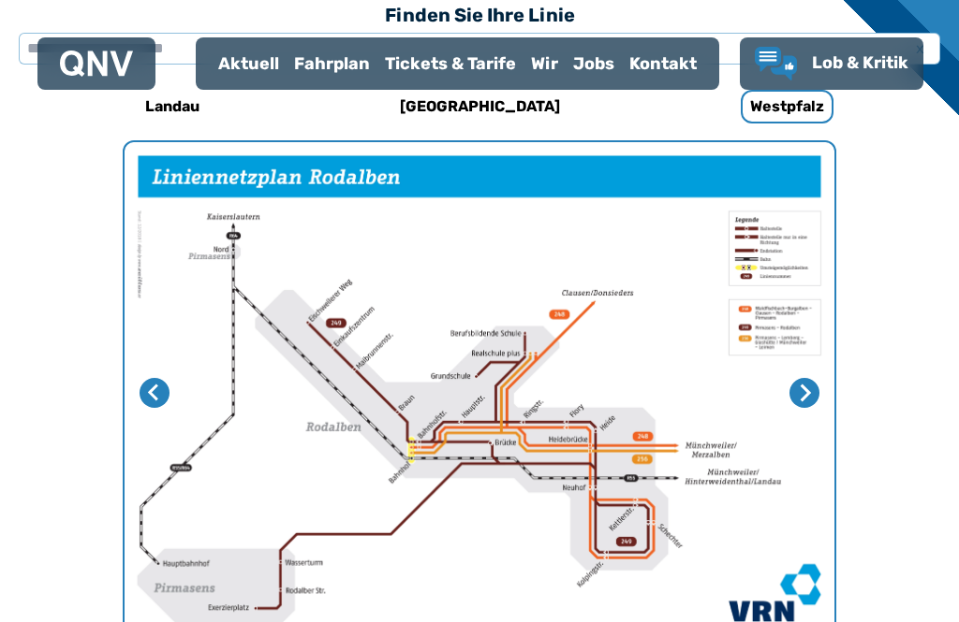
click at [812, 399] on icon "Erste Seite" at bounding box center [804, 393] width 18 height 18
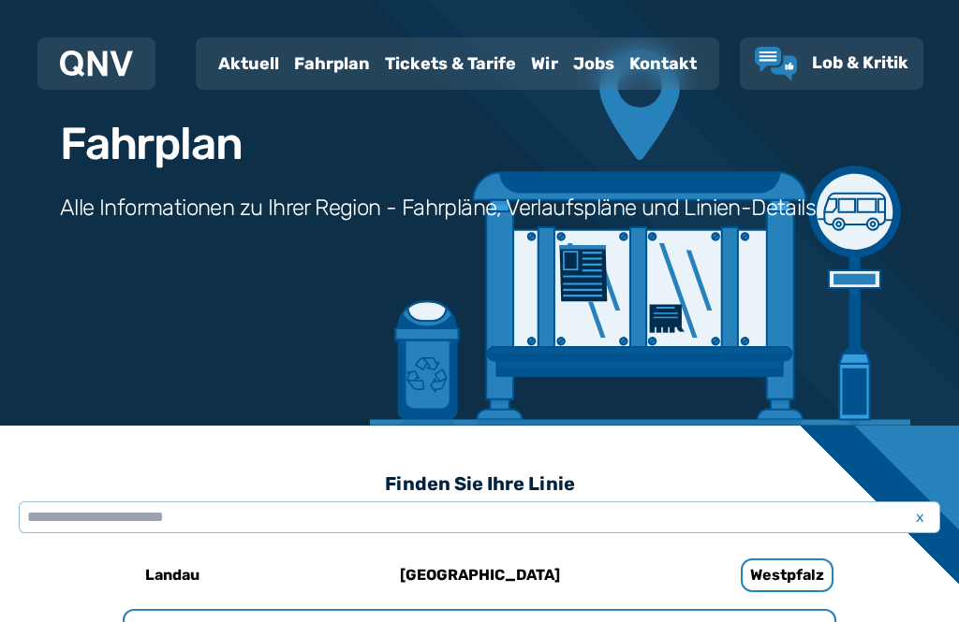
scroll to position [0, 0]
